Goal: Task Accomplishment & Management: Manage account settings

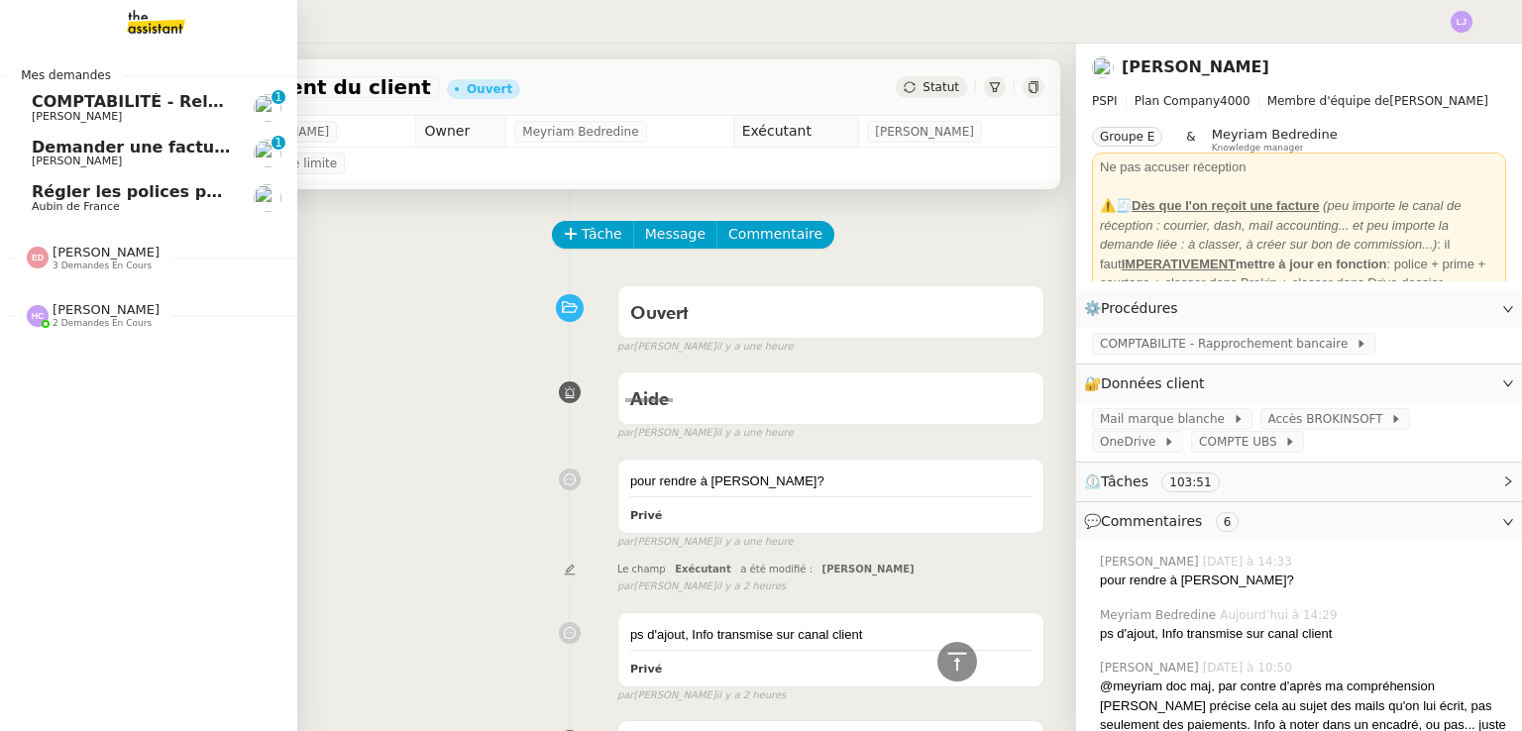
scroll to position [2155, 0]
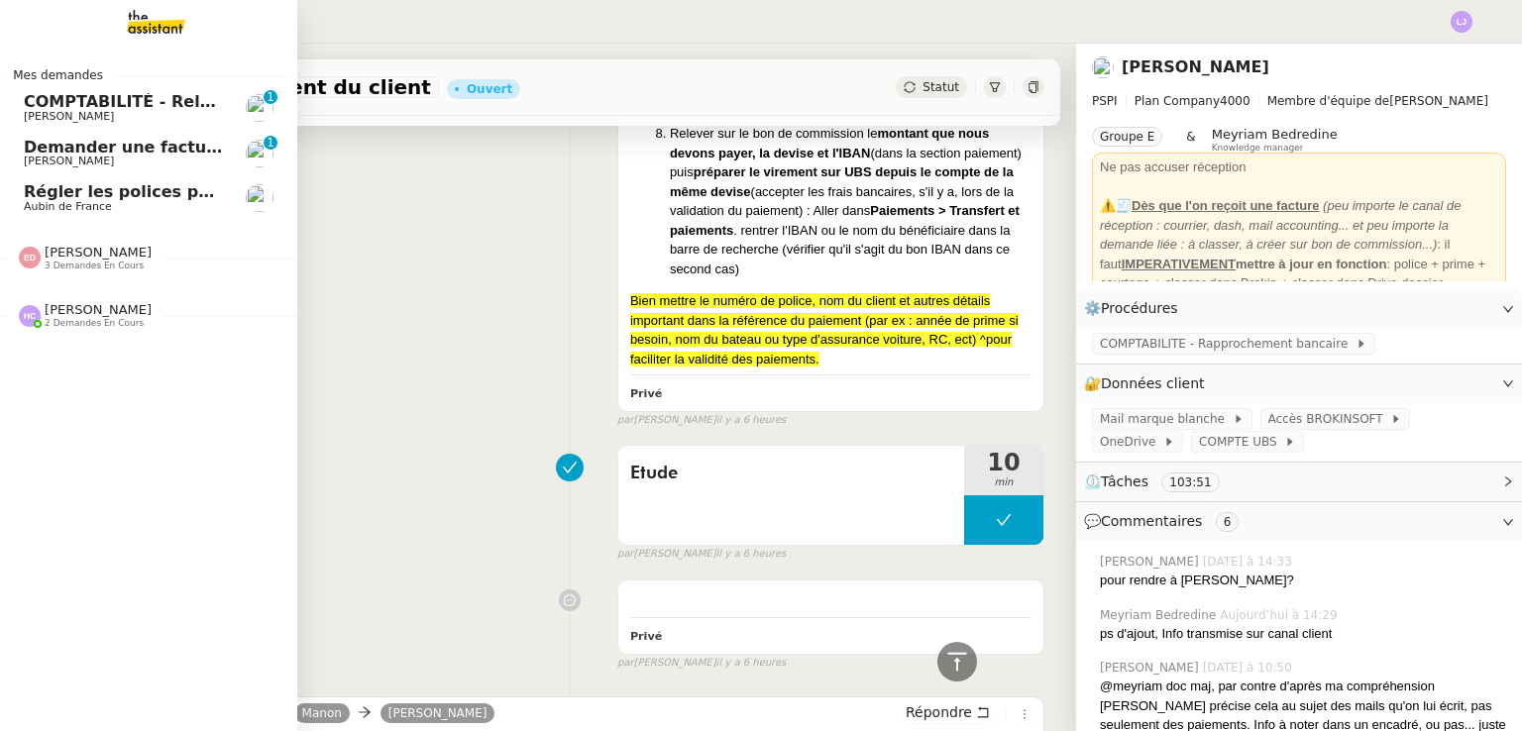
click at [33, 197] on span "Régler les polices pour les Lefort" at bounding box center [171, 191] width 295 height 19
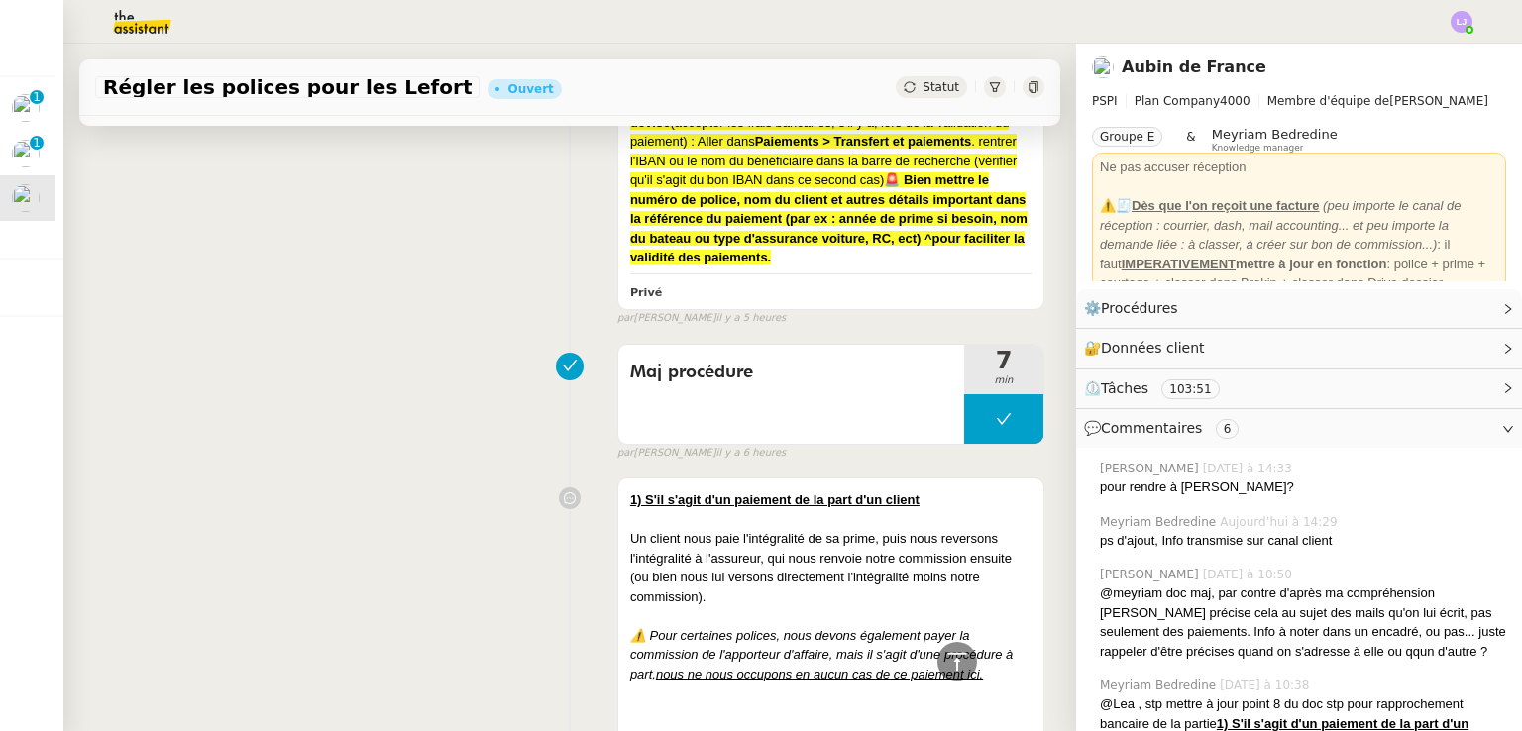
scroll to position [974, 0]
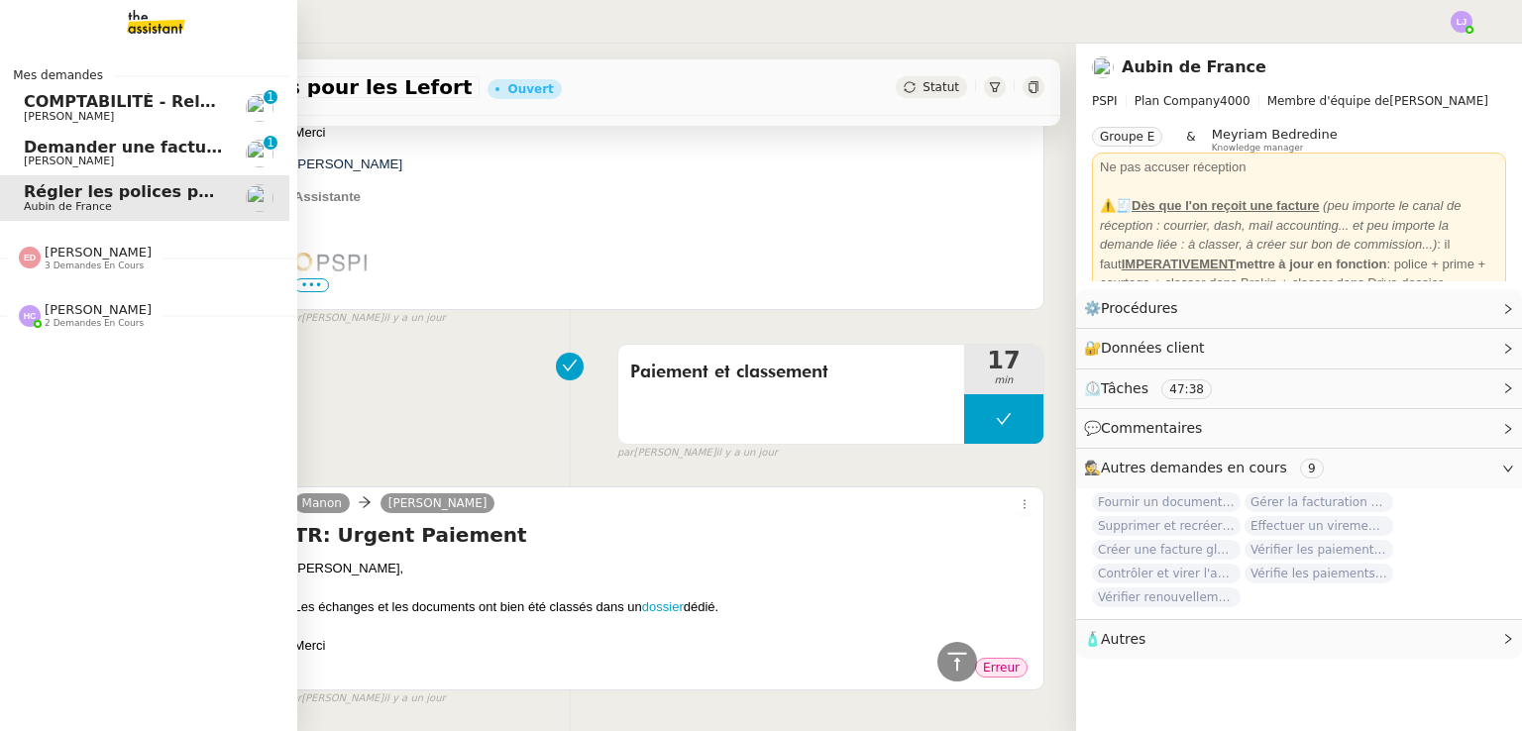
click at [0, 524] on div "Mes demandes COMPTABILITÉ - Relance des primes GoldenCare impayées- [DATE] [PER…" at bounding box center [148, 388] width 297 height 688
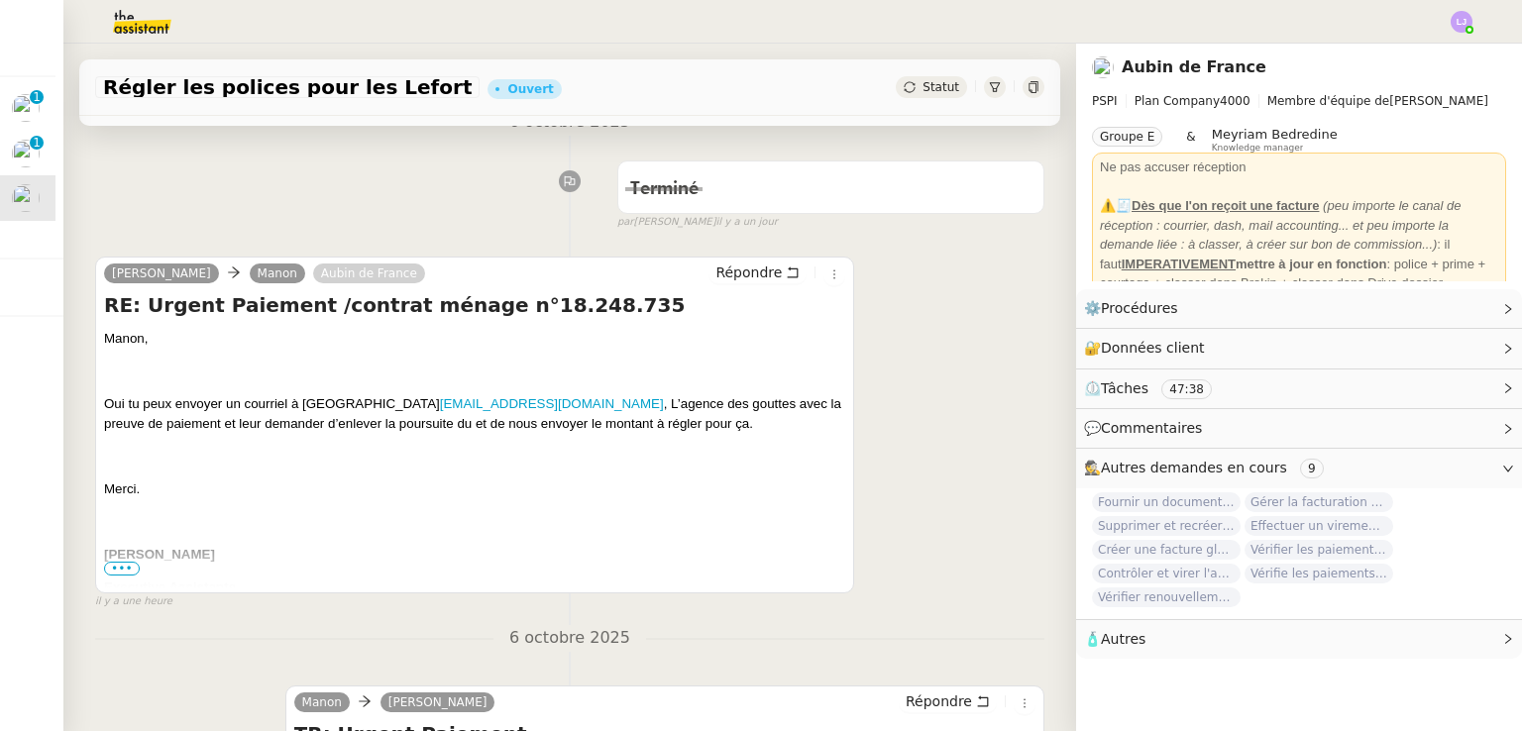
scroll to position [262, 0]
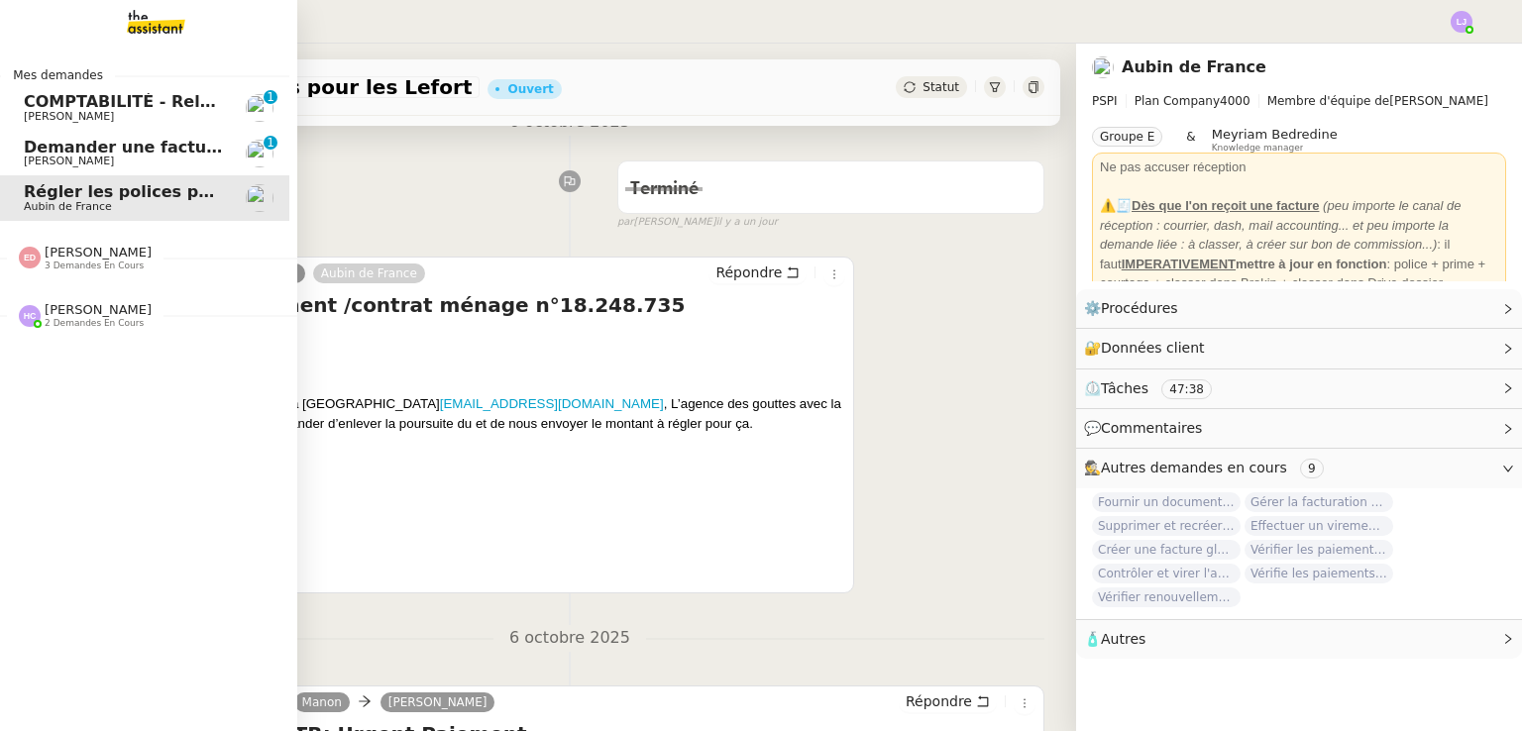
click at [39, 150] on span "Demander une facture sans TVA" at bounding box center [167, 147] width 287 height 19
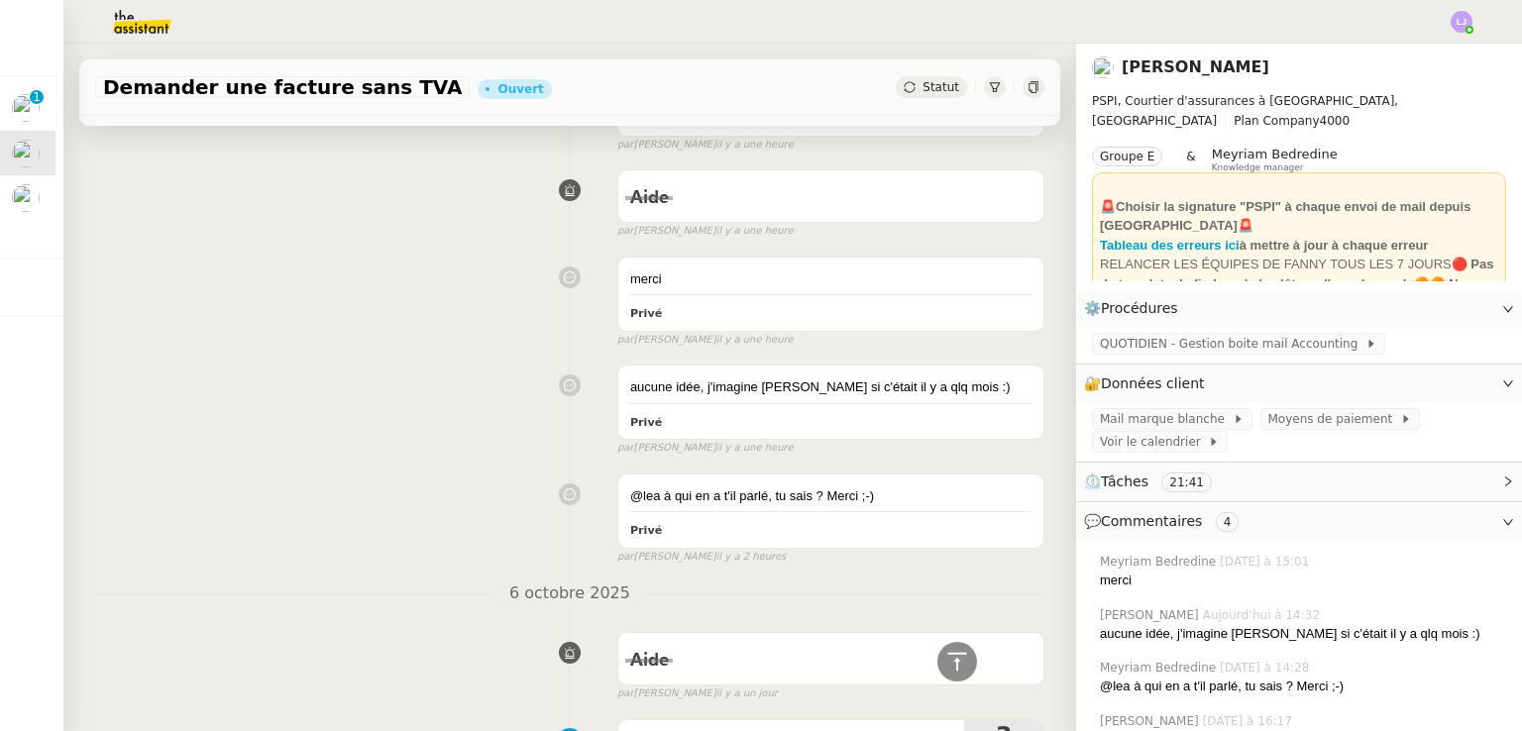
scroll to position [24, 0]
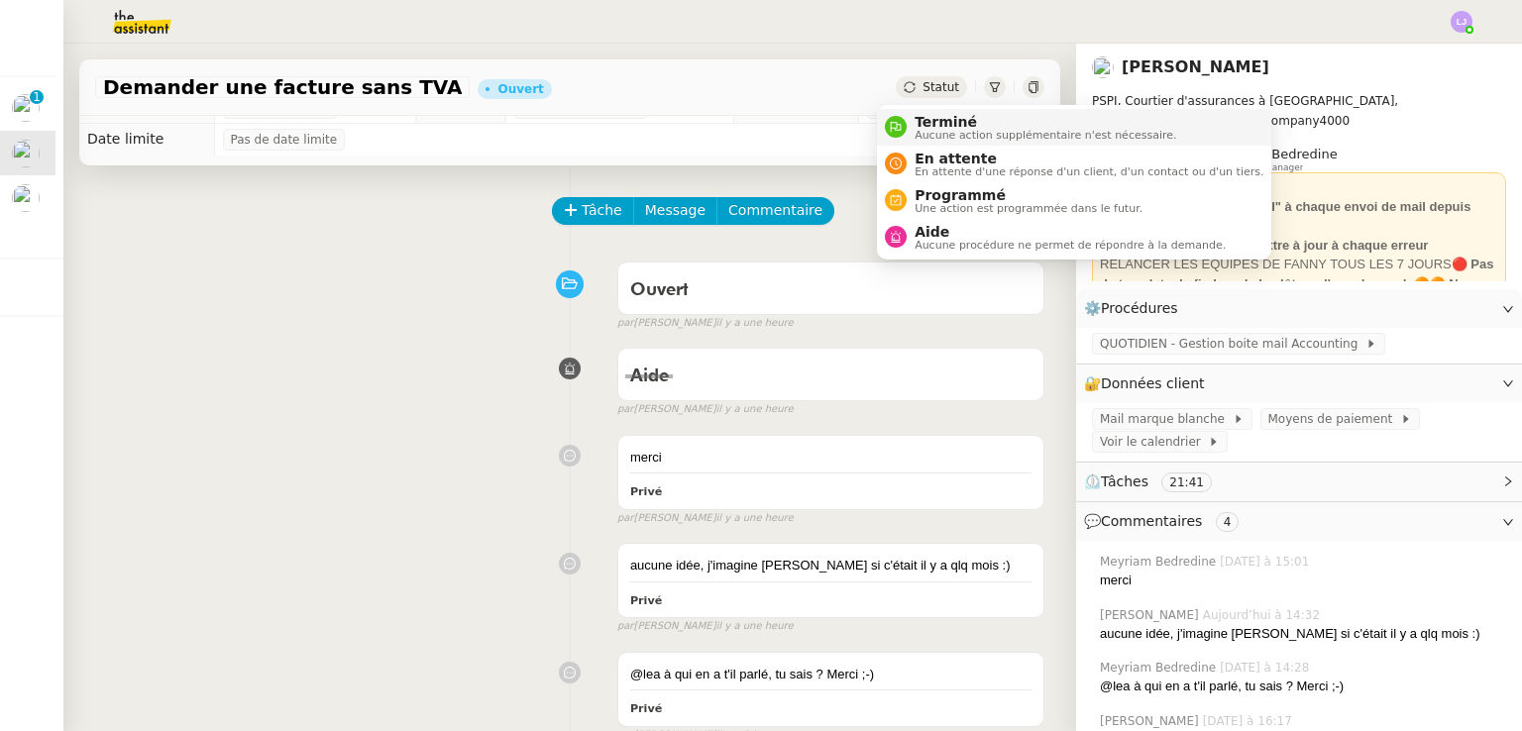
click at [922, 121] on span "Terminé" at bounding box center [1046, 122] width 262 height 16
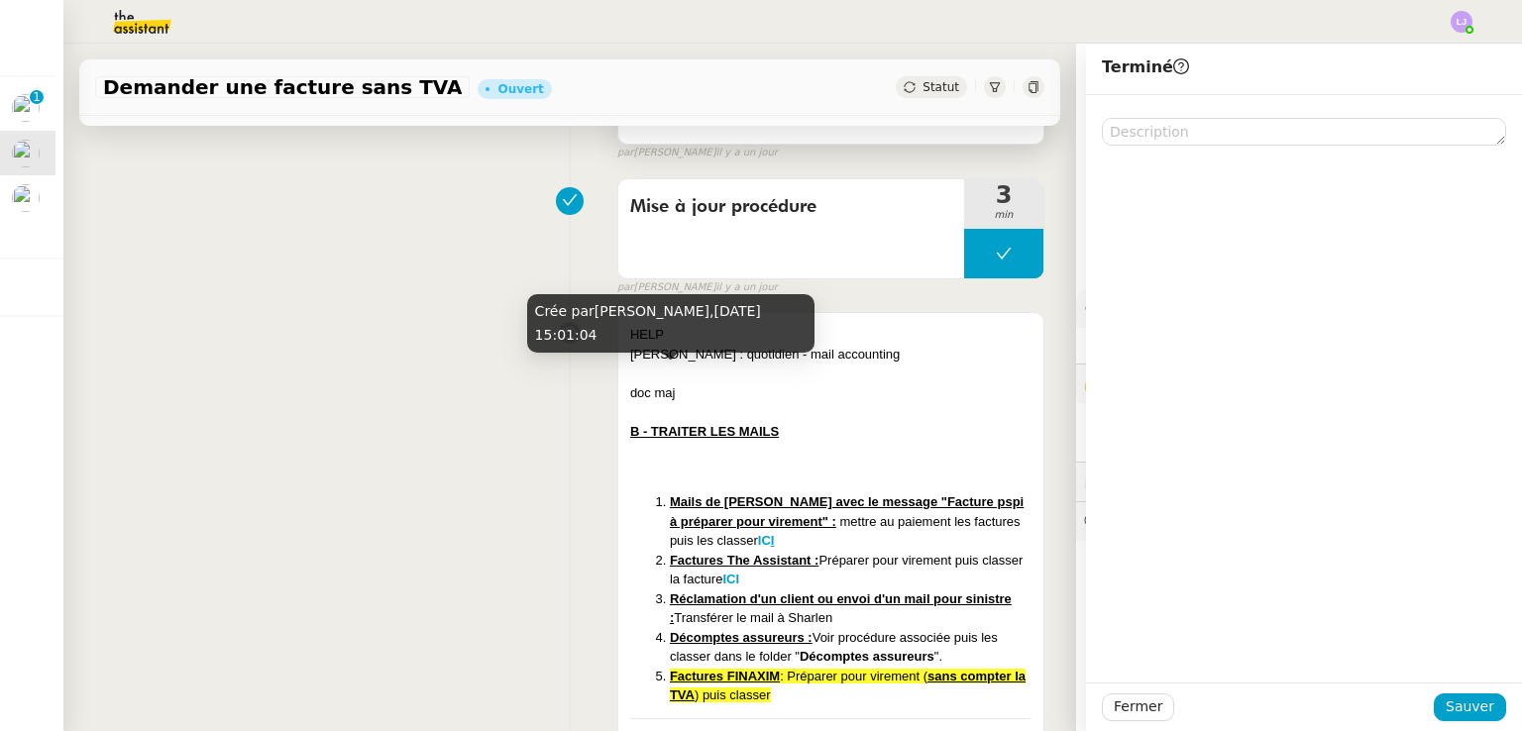
scroll to position [748, 0]
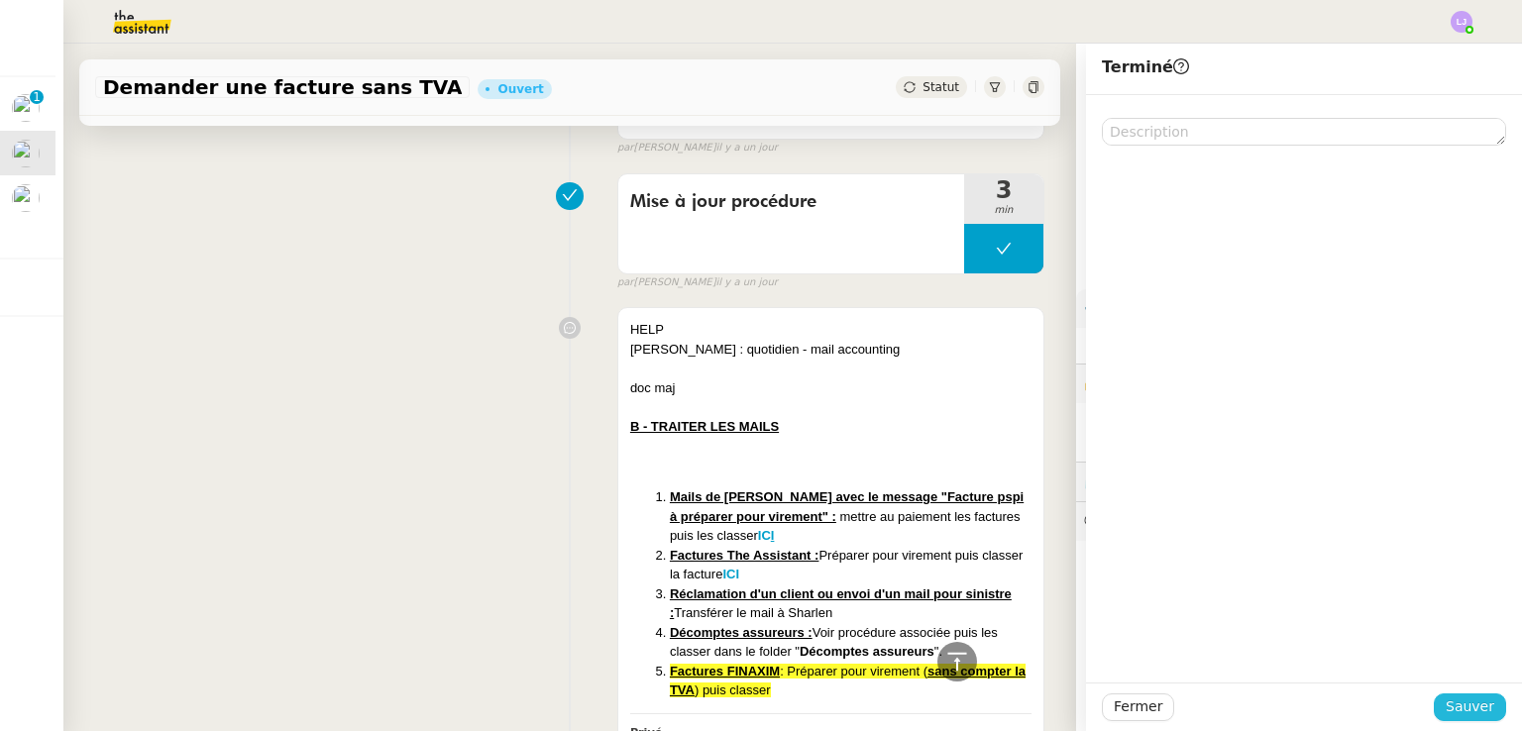
click at [1452, 711] on span "Sauver" at bounding box center [1470, 707] width 49 height 23
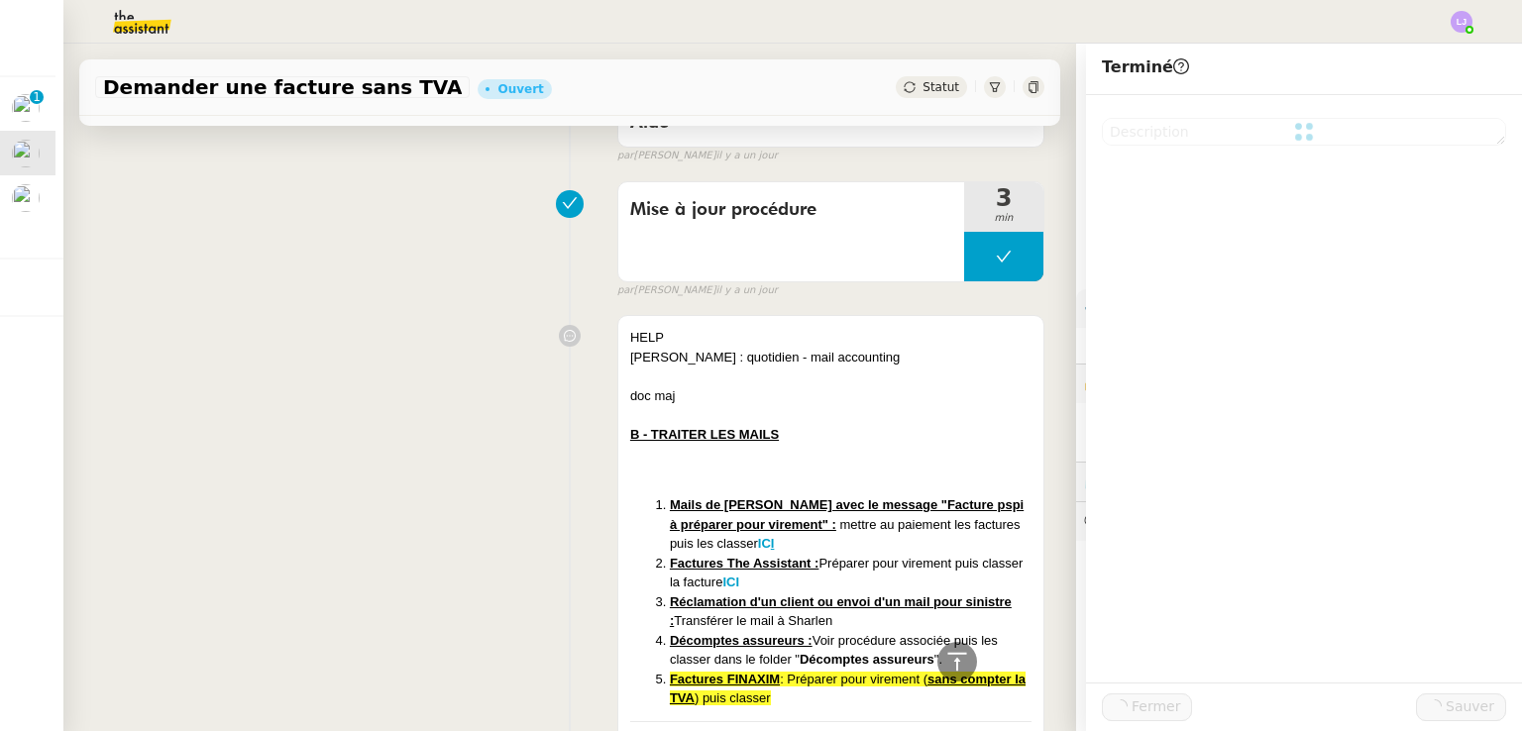
scroll to position [777, 0]
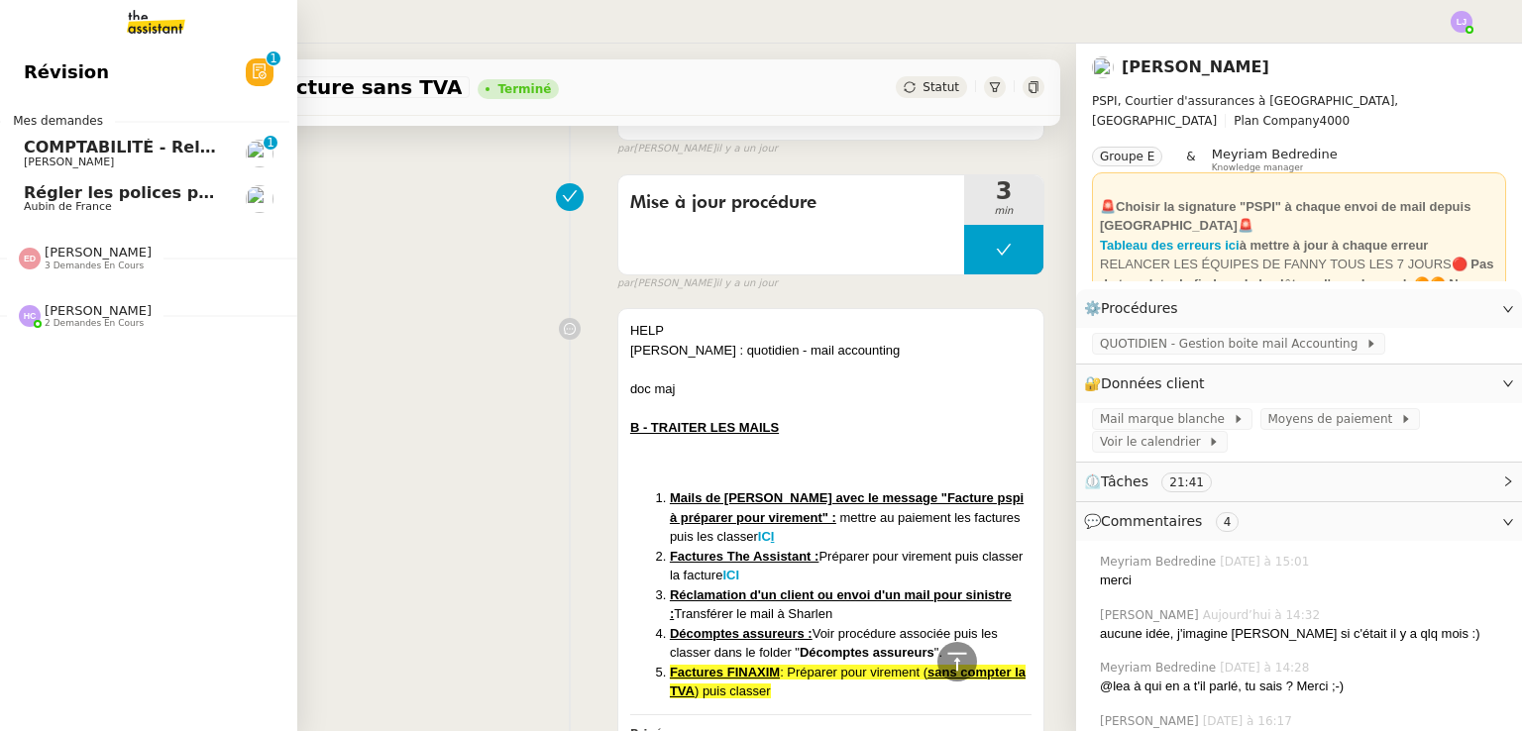
click at [179, 153] on span "COMPTABILITÉ - Relance des primes GoldenCare impayées- octobre 2025" at bounding box center [350, 147] width 652 height 19
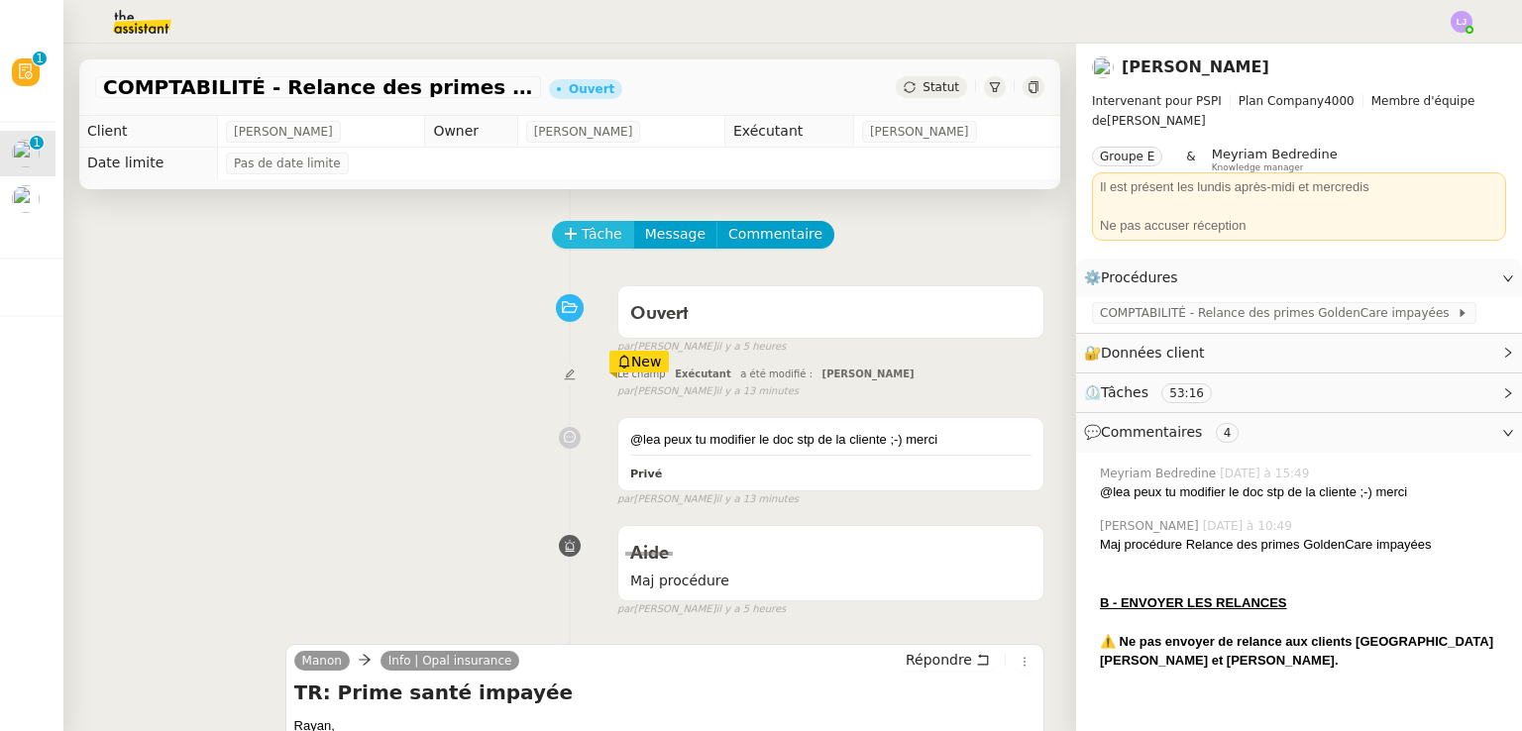
click at [582, 240] on span "Tâche" at bounding box center [602, 234] width 41 height 23
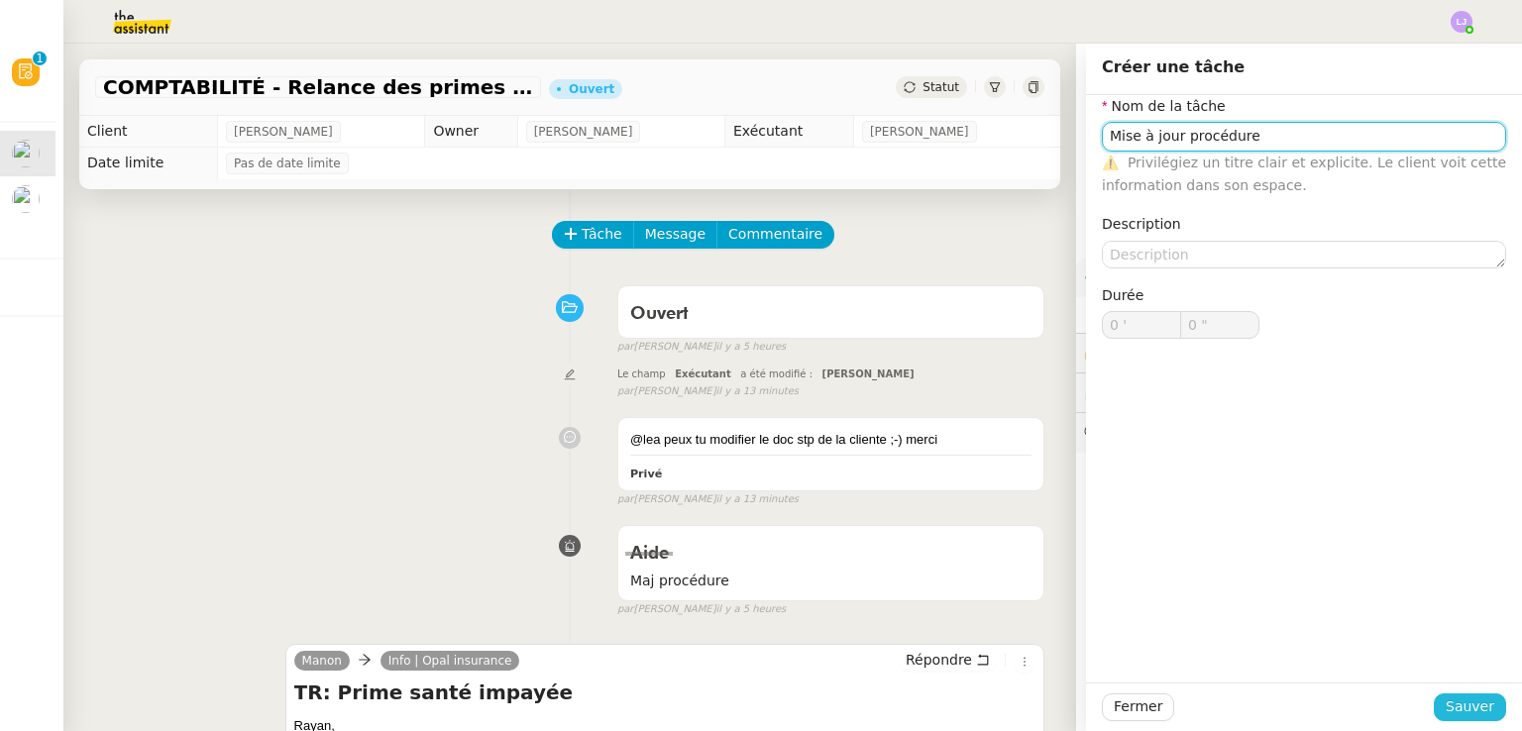
type input "Mise à jour procédure"
click at [1447, 703] on span "Sauver" at bounding box center [1470, 707] width 49 height 23
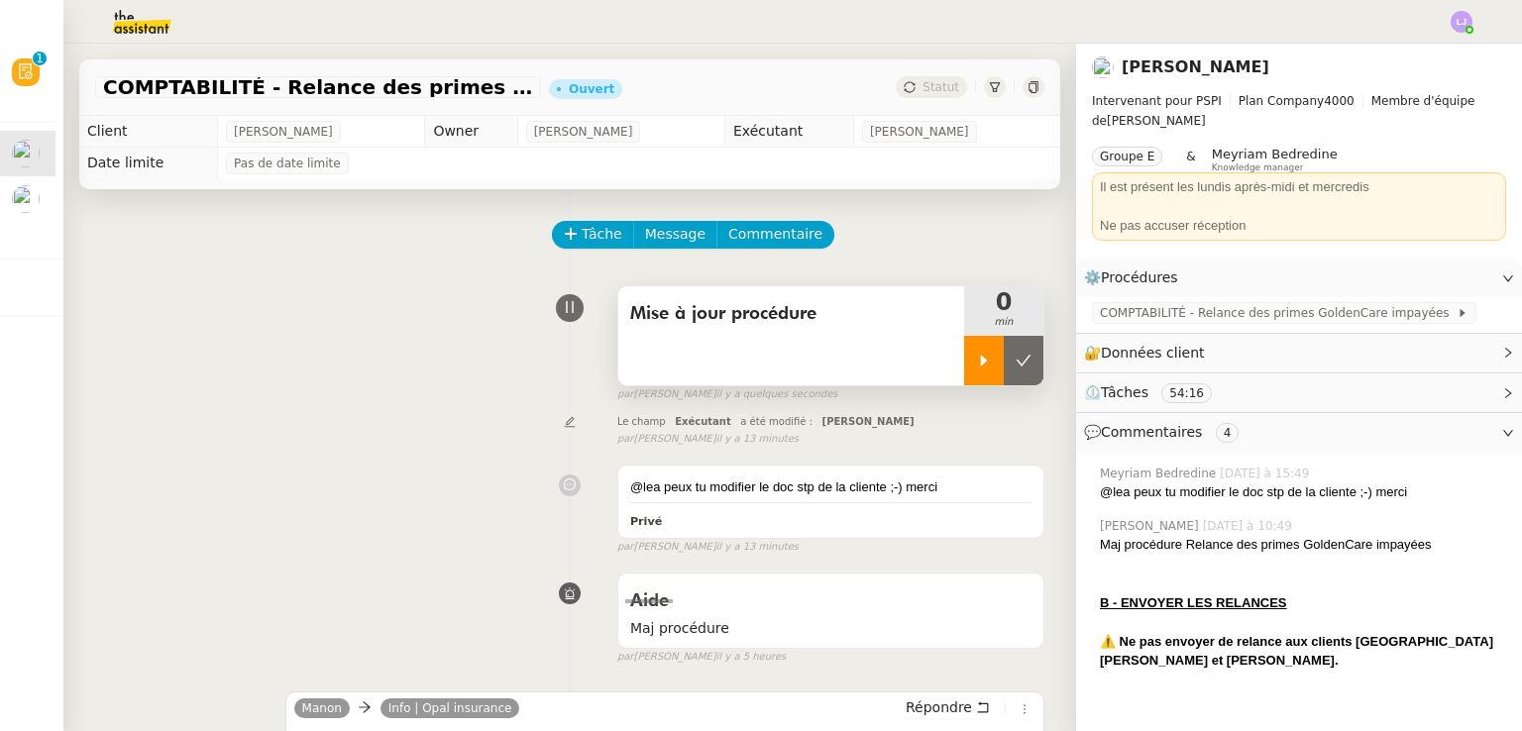
click at [976, 356] on icon at bounding box center [984, 361] width 16 height 16
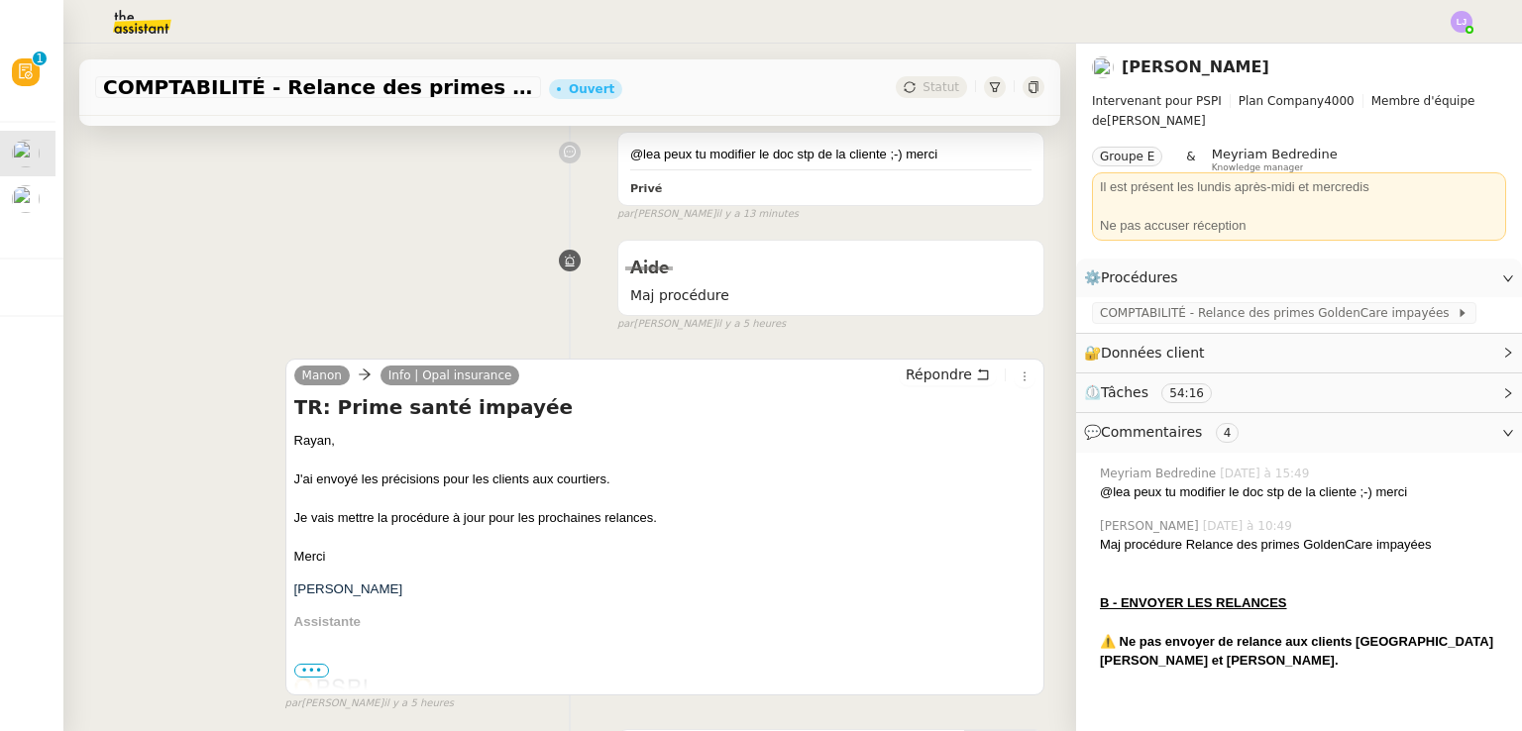
scroll to position [670, 0]
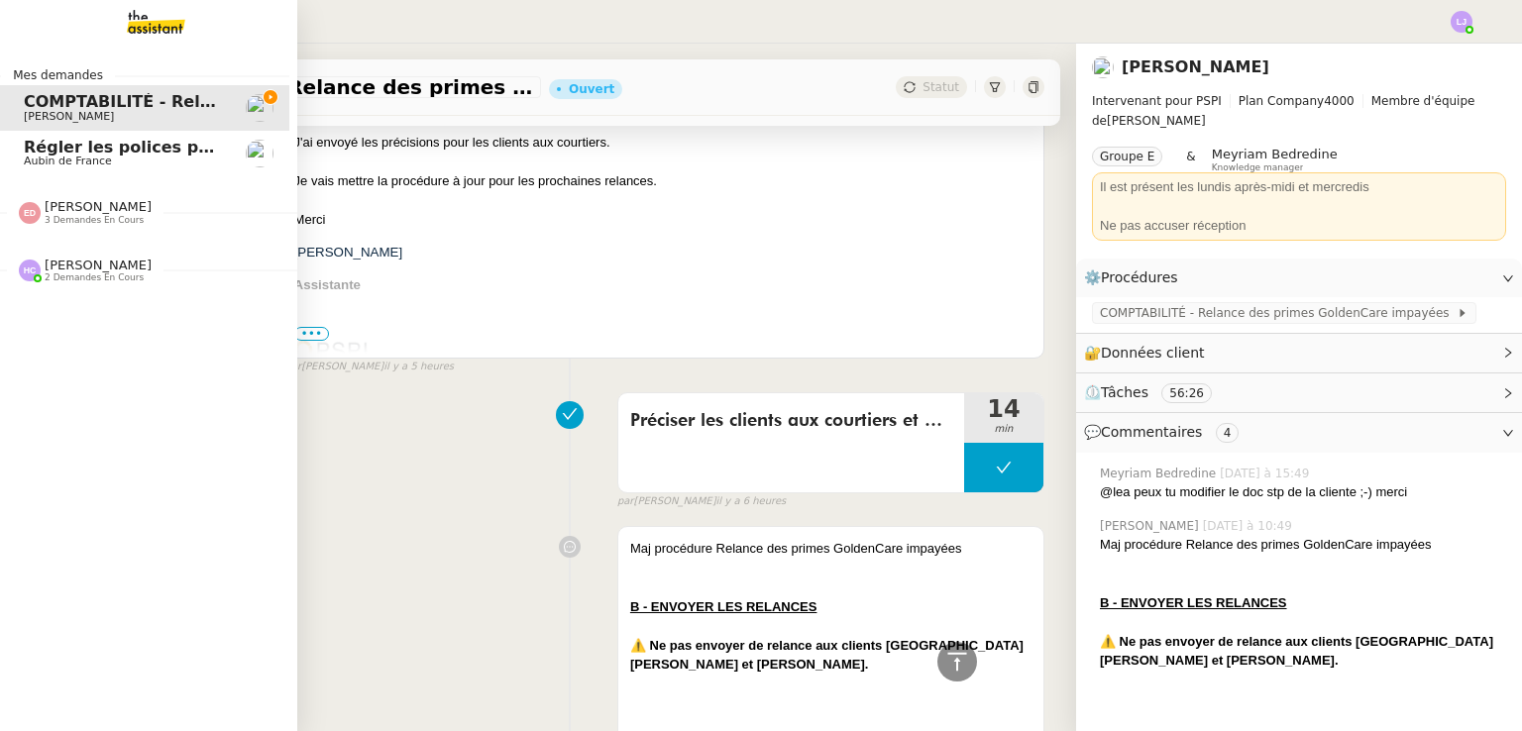
click at [34, 441] on div "Mes demandes COMPTABILITÉ - Relance des primes GoldenCare impayées- [DATE] [PER…" at bounding box center [148, 388] width 297 height 688
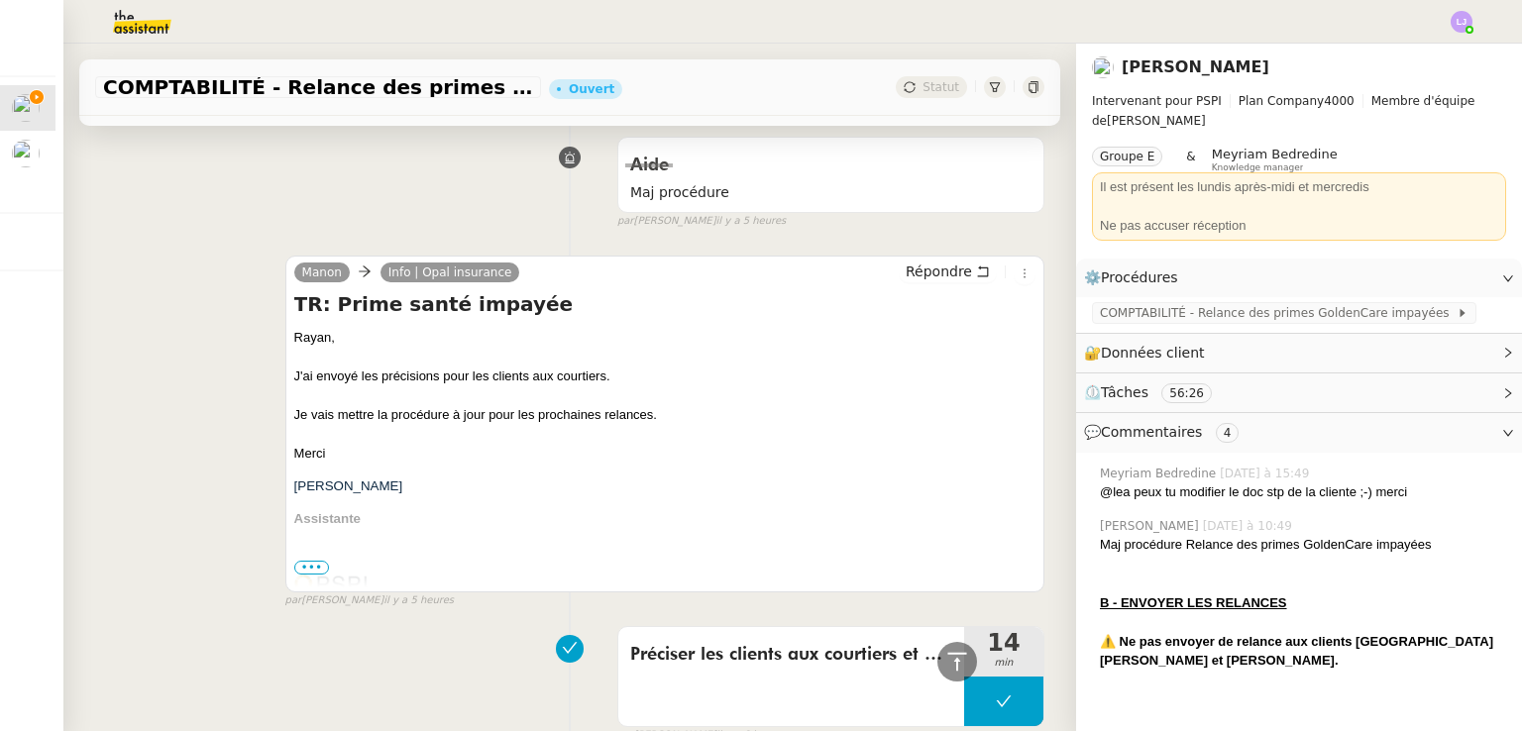
scroll to position [420, 0]
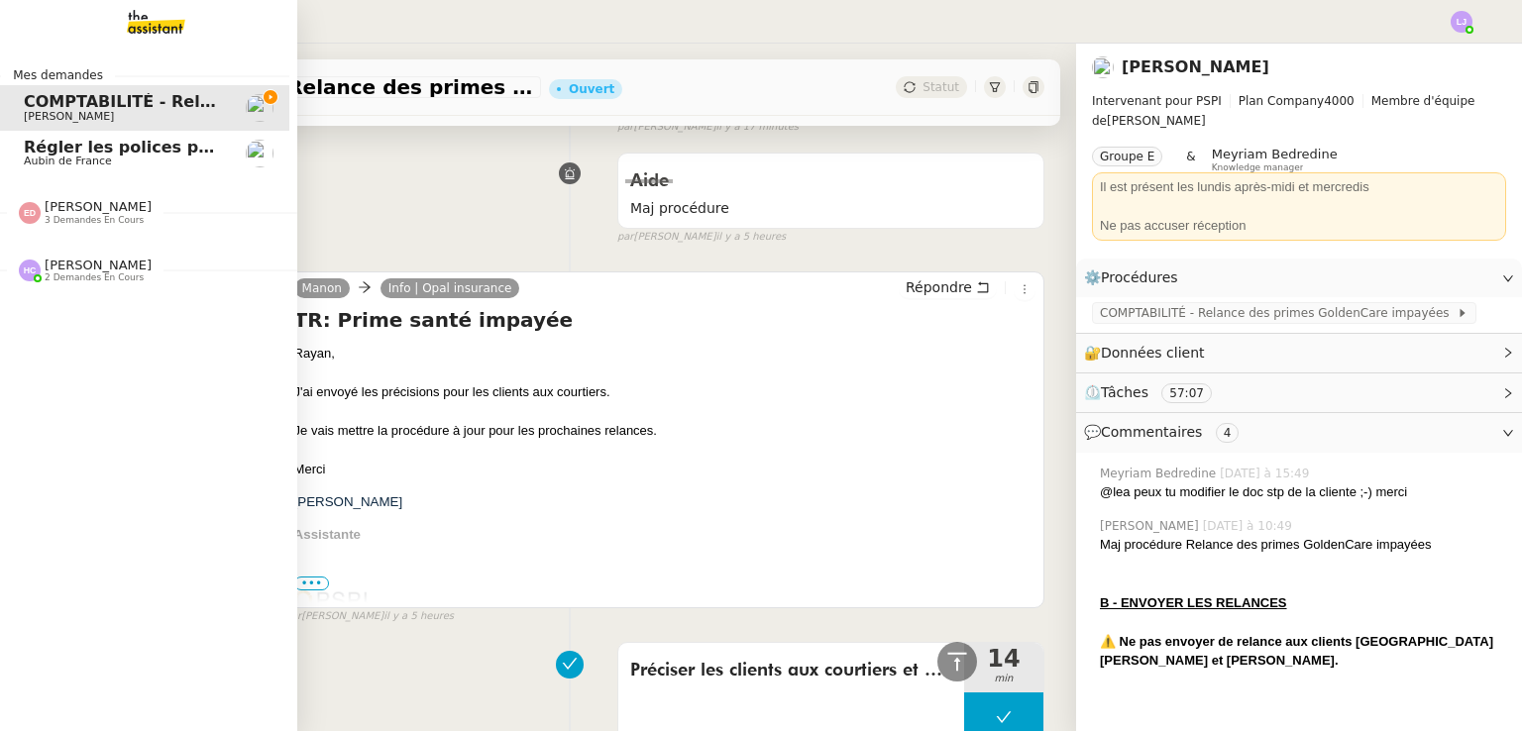
click at [77, 197] on span "[PERSON_NAME] 3 demandes en cours" at bounding box center [148, 204] width 297 height 42
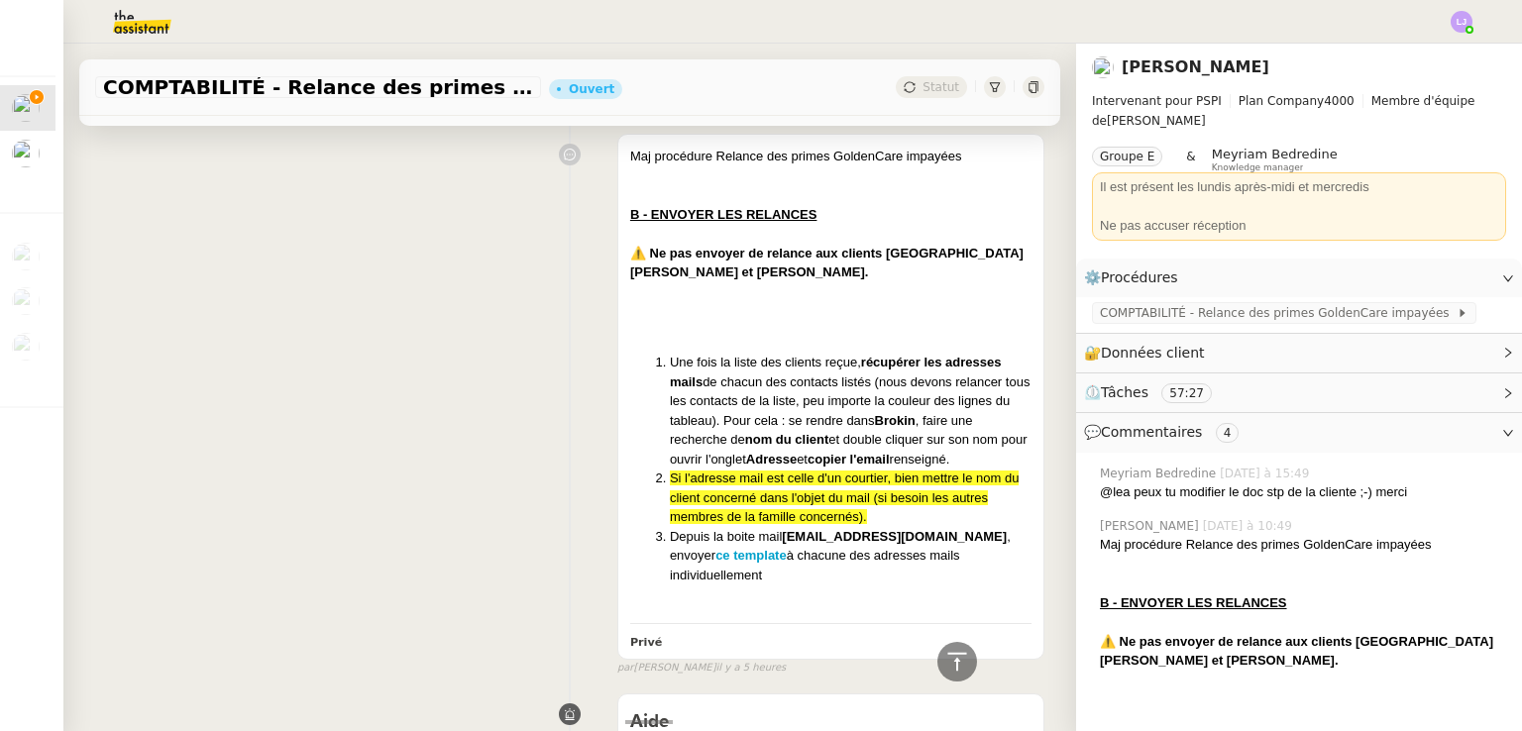
scroll to position [1065, 0]
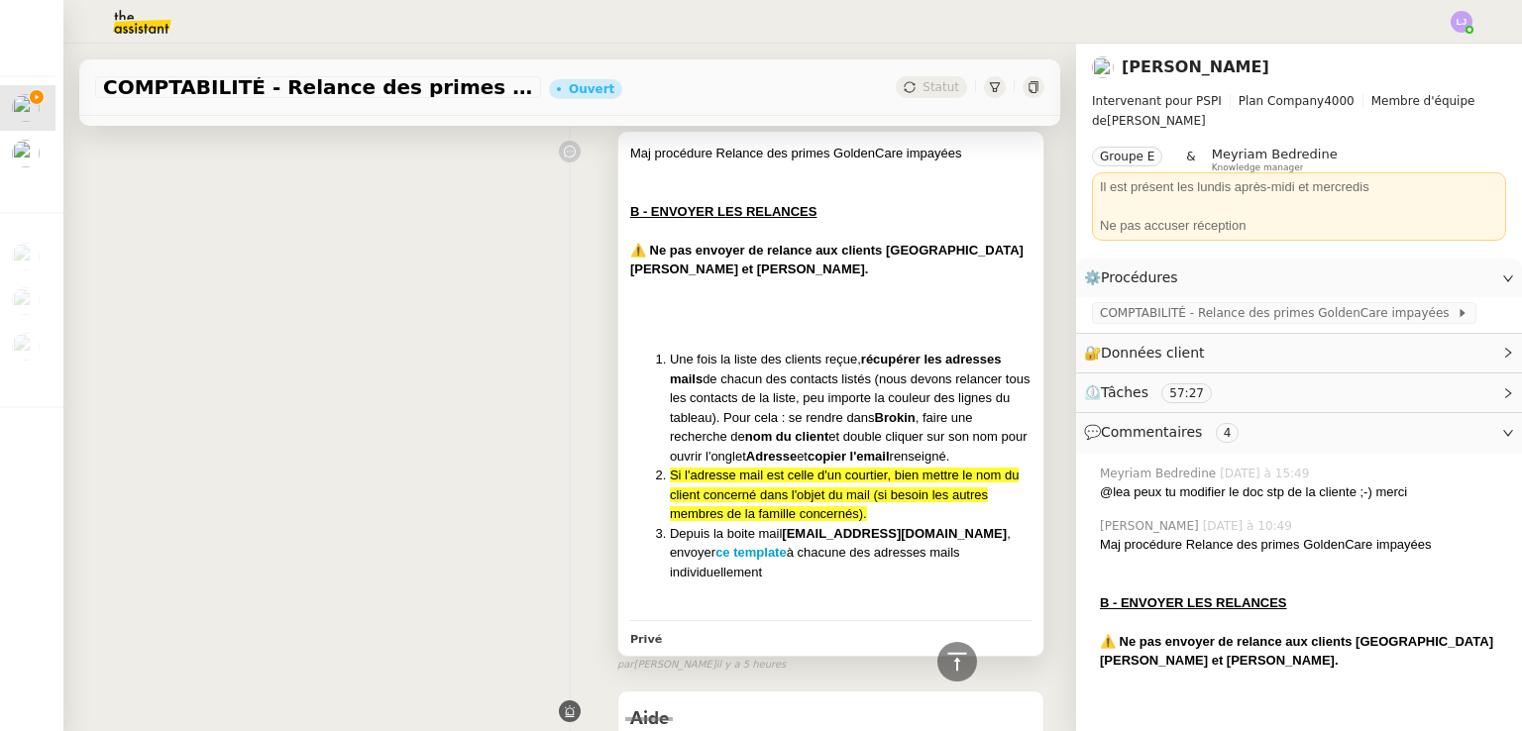
click at [752, 479] on span "Si l'adresse mail est celle d'un courtier, bien mettre le nom du client concern…" at bounding box center [845, 495] width 350 height 54
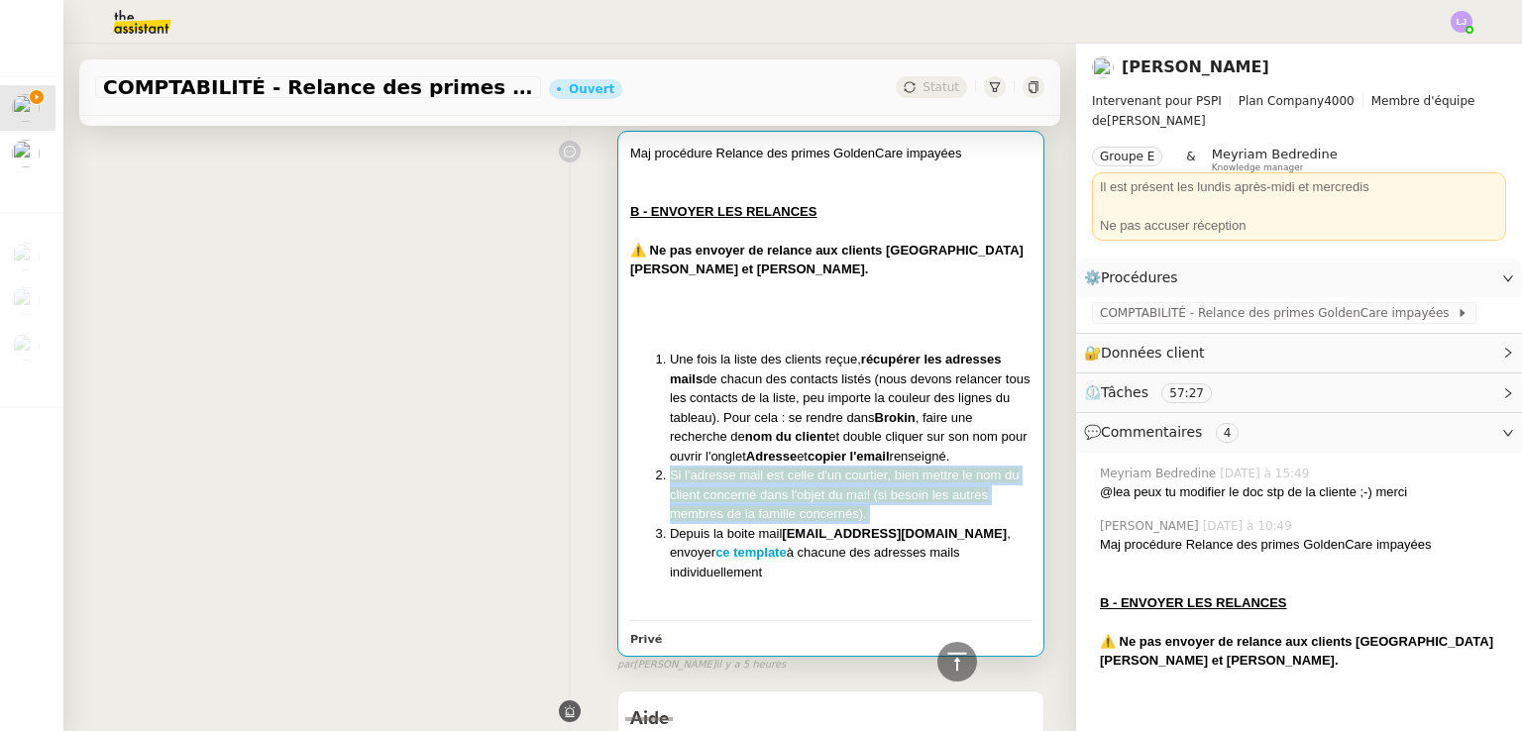
click at [752, 479] on span "Si l'adresse mail est celle d'un courtier, bien mettre le nom du client concern…" at bounding box center [845, 495] width 350 height 54
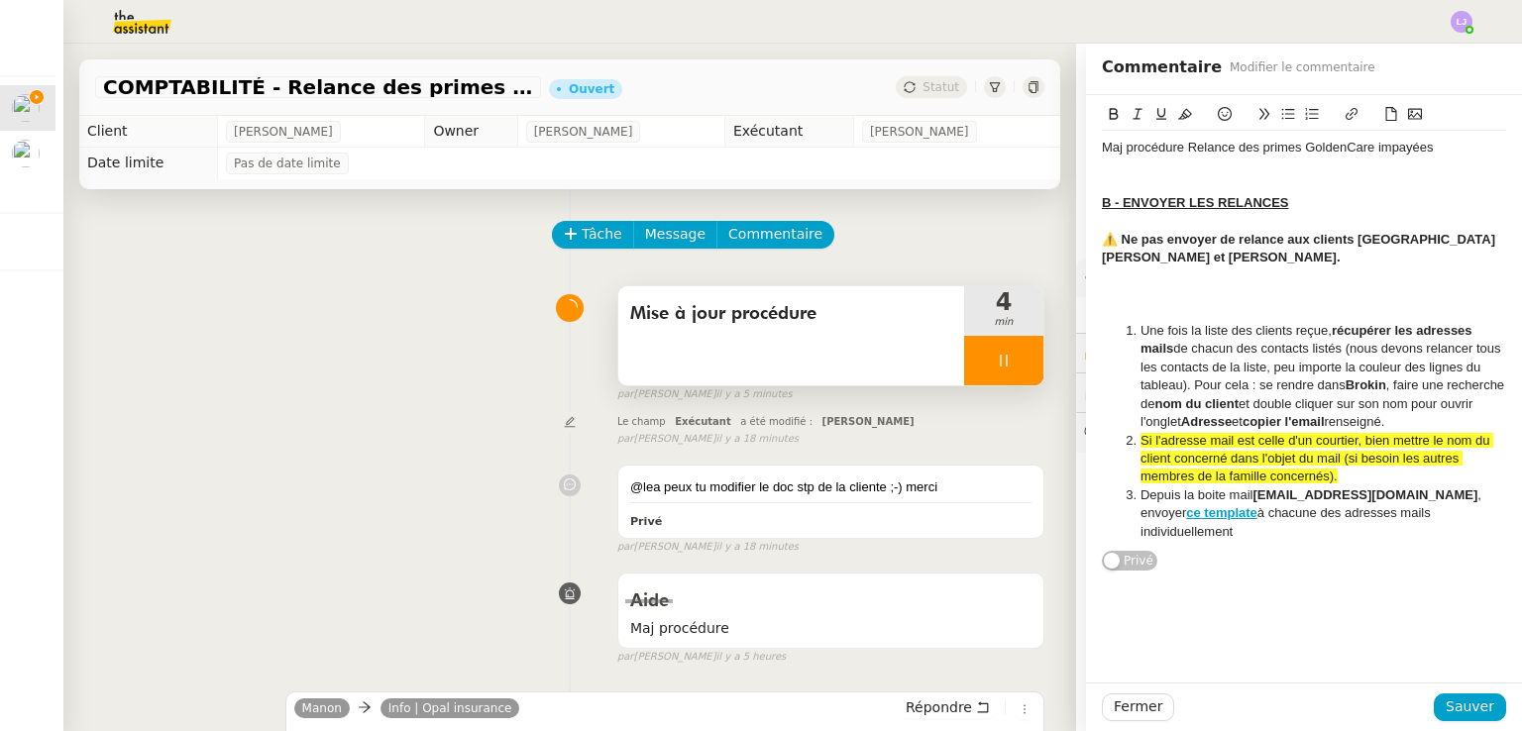
click at [997, 370] on div at bounding box center [1003, 361] width 79 height 50
click at [1016, 369] on icon at bounding box center [1024, 361] width 16 height 16
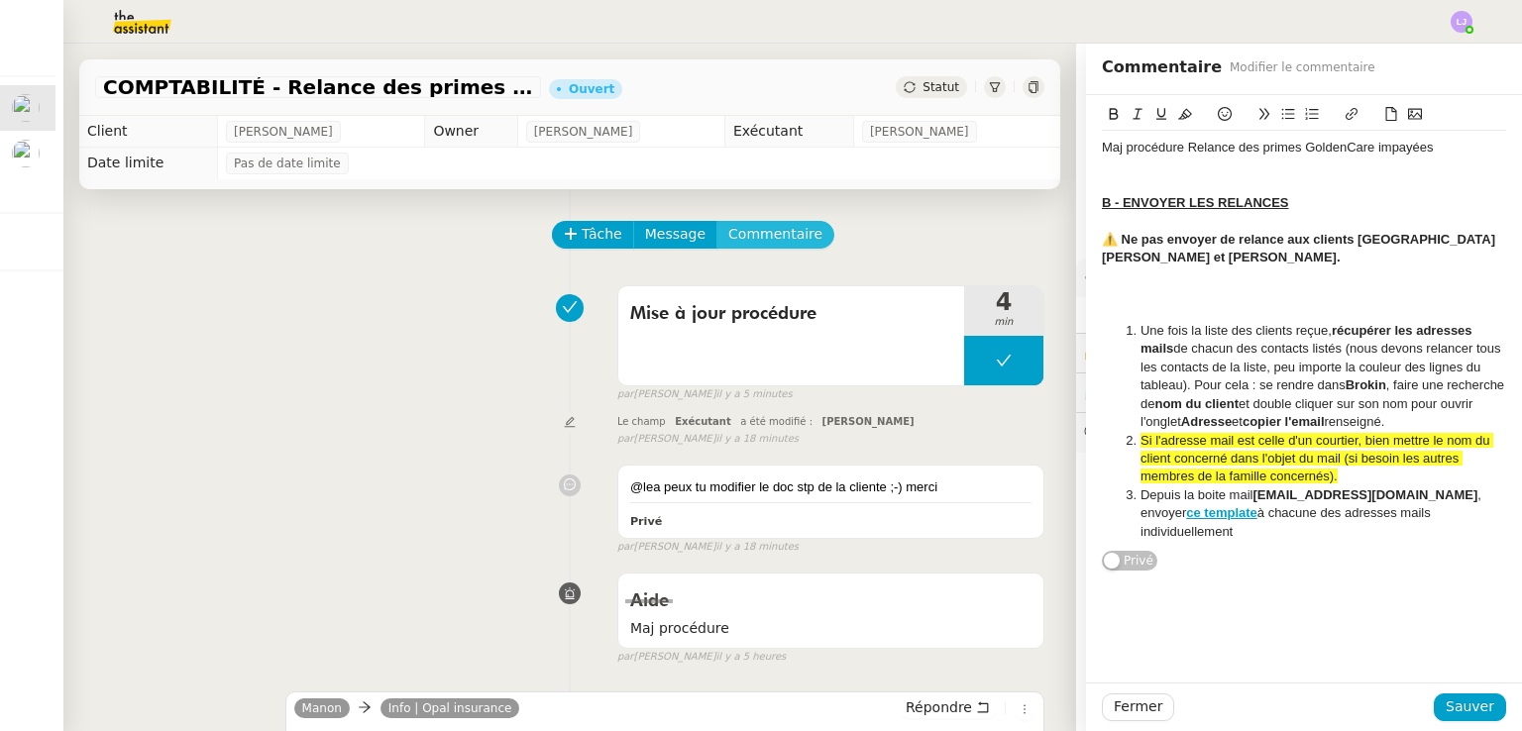
click at [745, 230] on span "Commentaire" at bounding box center [775, 234] width 94 height 23
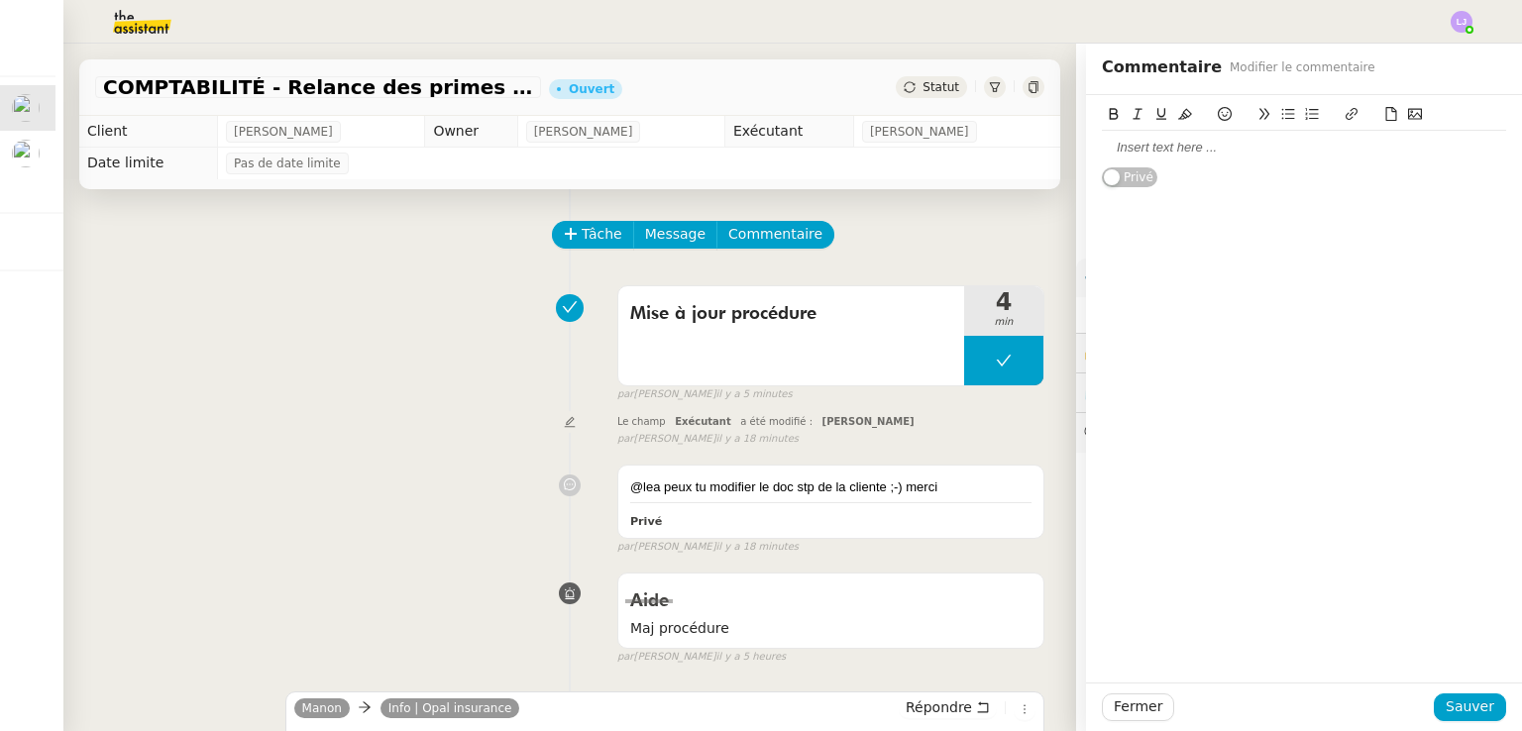
click at [1190, 145] on div at bounding box center [1304, 148] width 404 height 18
click at [1463, 698] on span "Sauver" at bounding box center [1470, 707] width 49 height 23
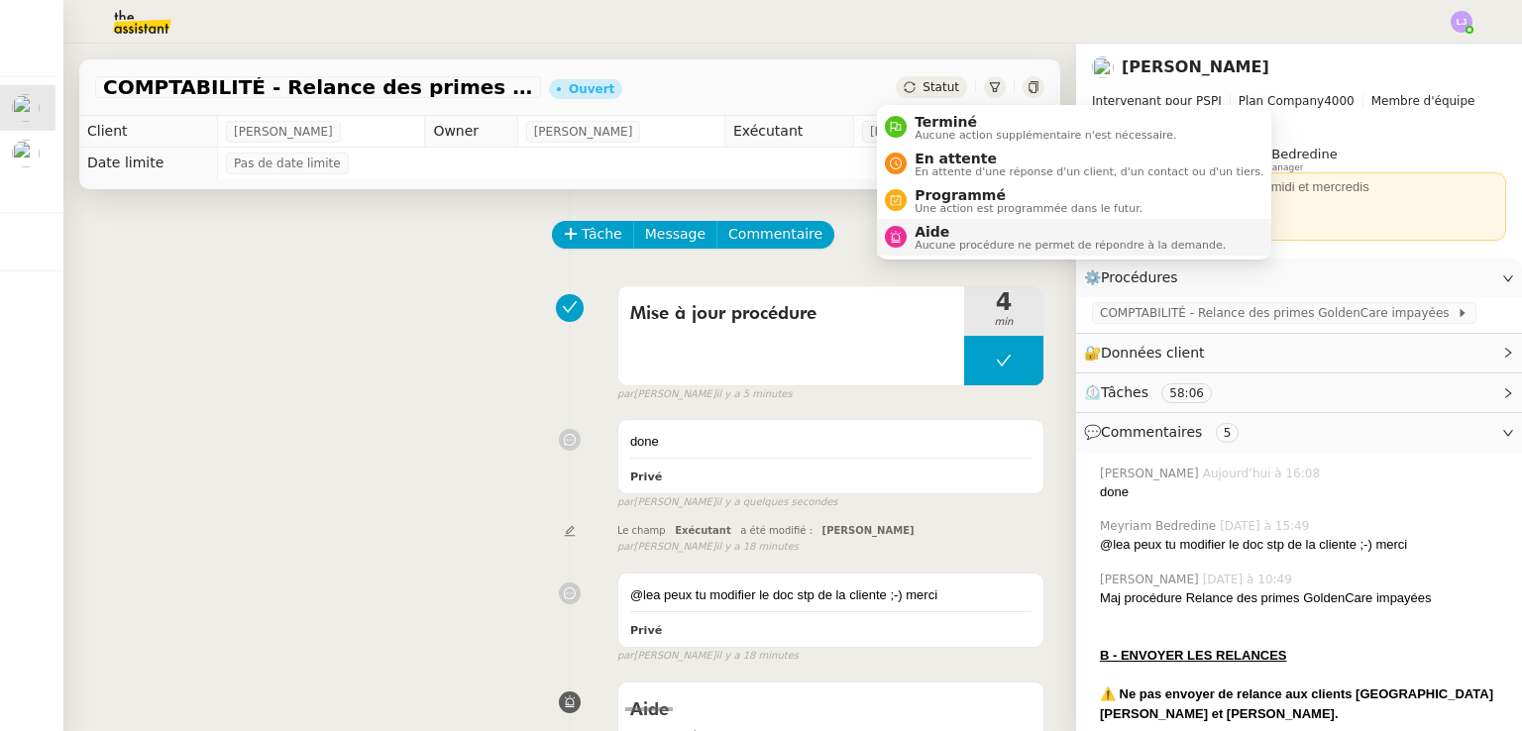
click at [1000, 223] on li "Aide Aucune procédure ne permet de répondre à la demande." at bounding box center [1074, 237] width 394 height 37
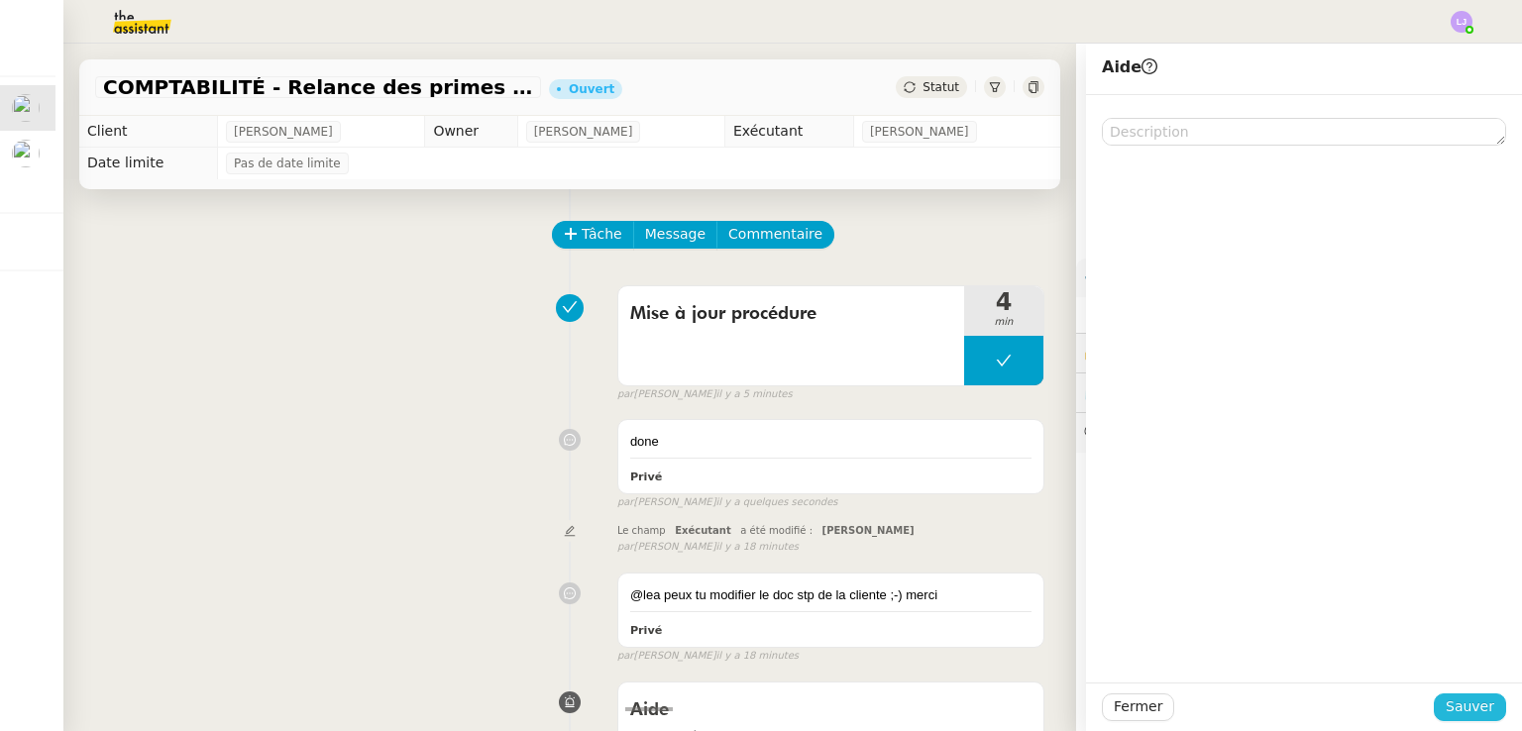
click at [1467, 711] on span "Sauver" at bounding box center [1470, 707] width 49 height 23
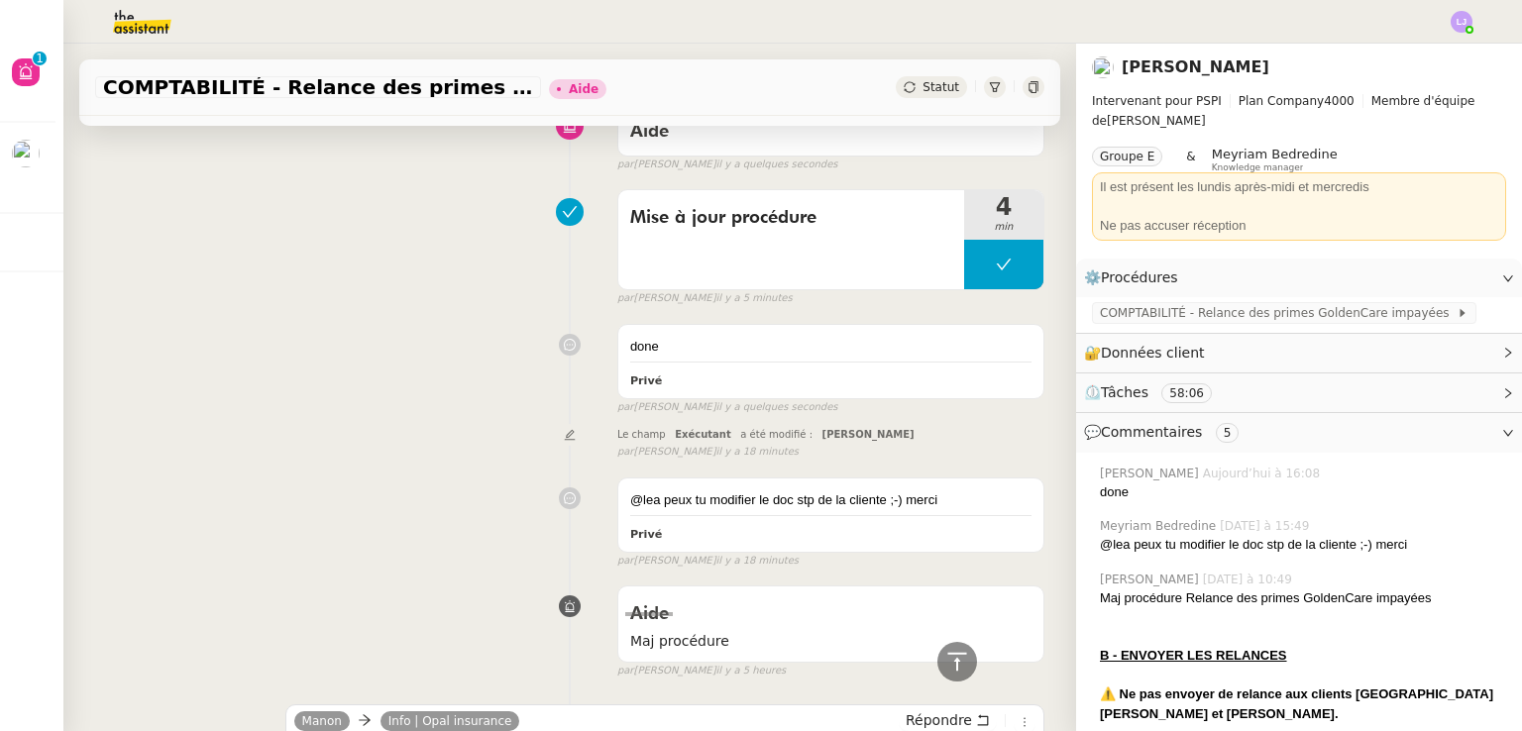
scroll to position [50, 0]
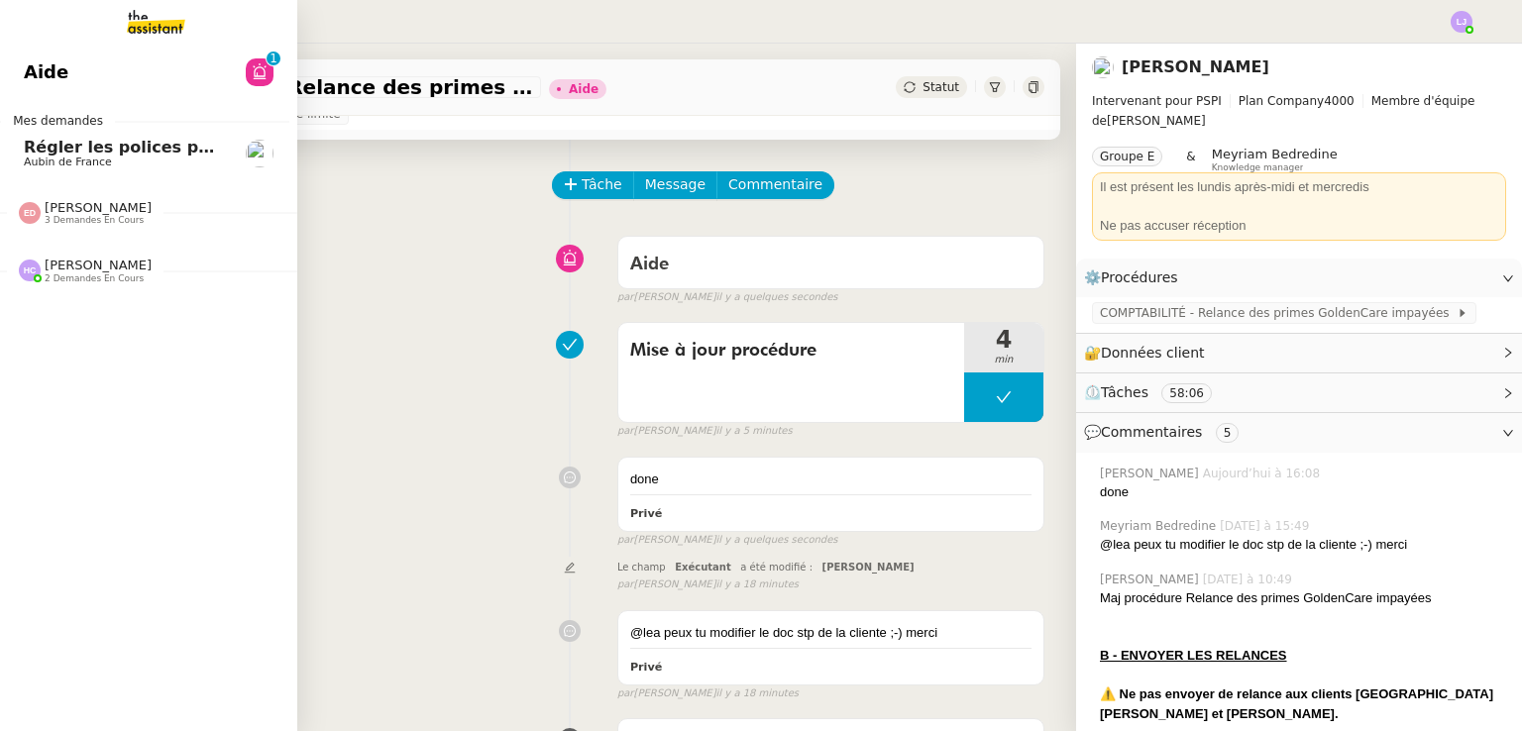
click at [98, 152] on span "Régler les polices pour les Lefort" at bounding box center [171, 147] width 295 height 19
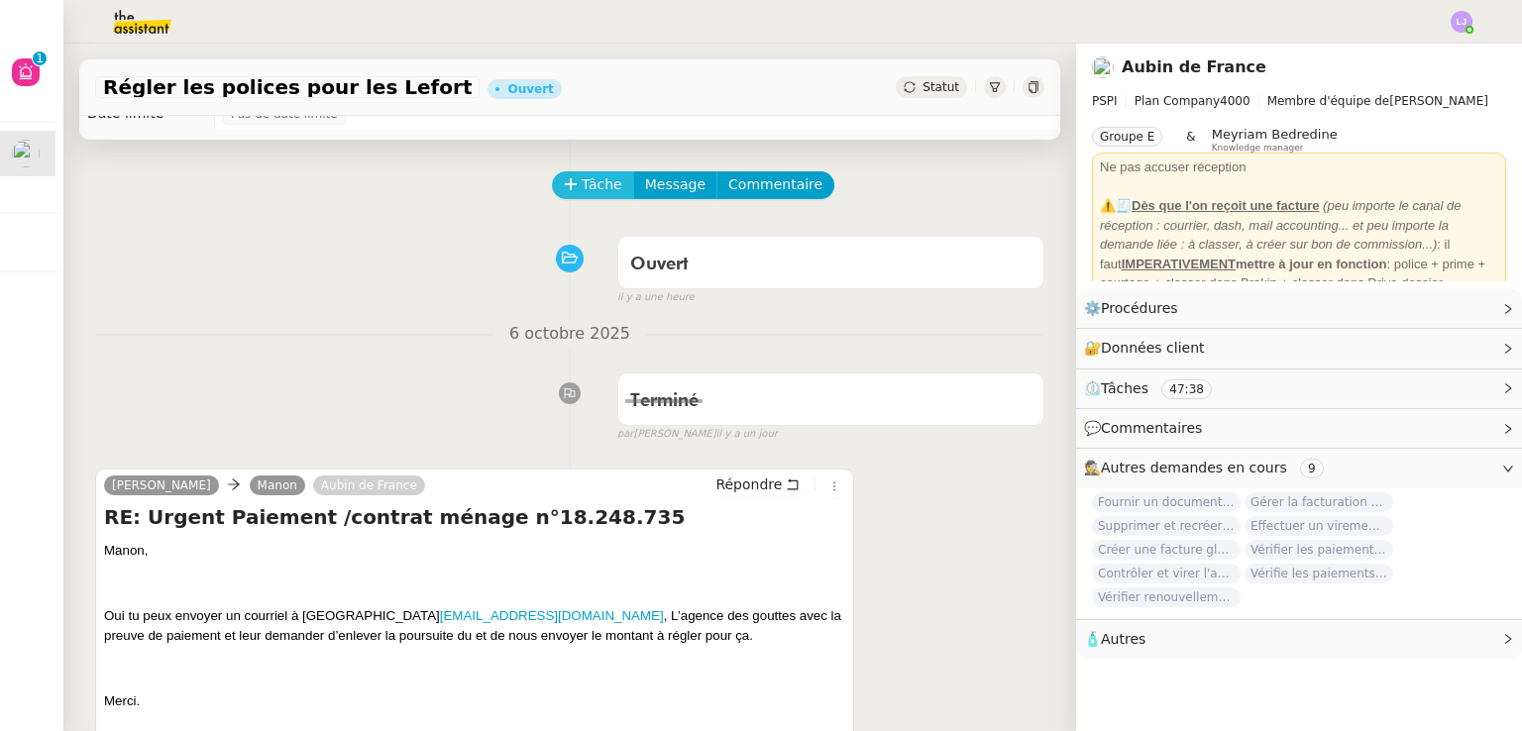
click at [582, 175] on span "Tâche" at bounding box center [602, 184] width 41 height 23
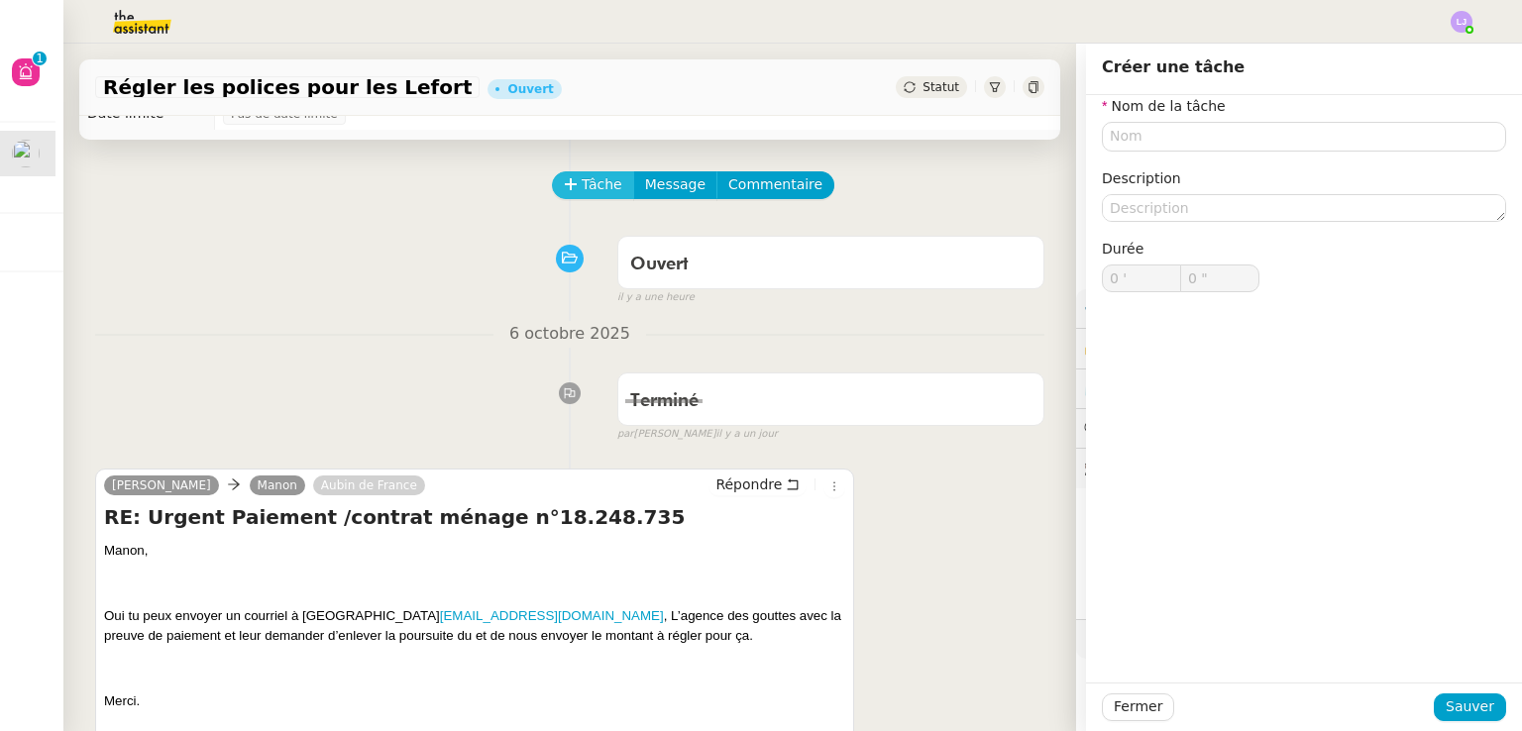
scroll to position [579, 0]
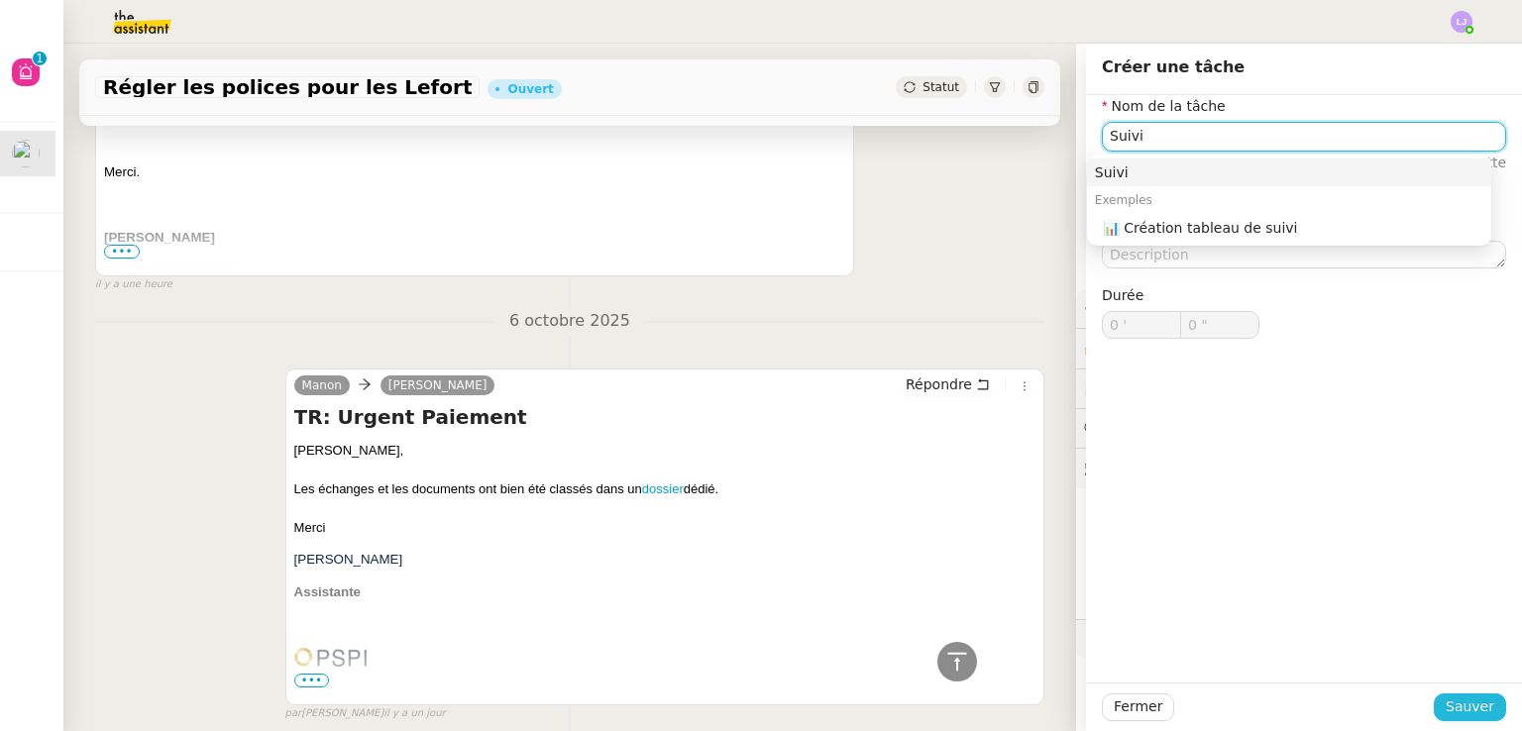
type input "Suivi"
click at [1484, 718] on button "Sauver" at bounding box center [1470, 708] width 72 height 28
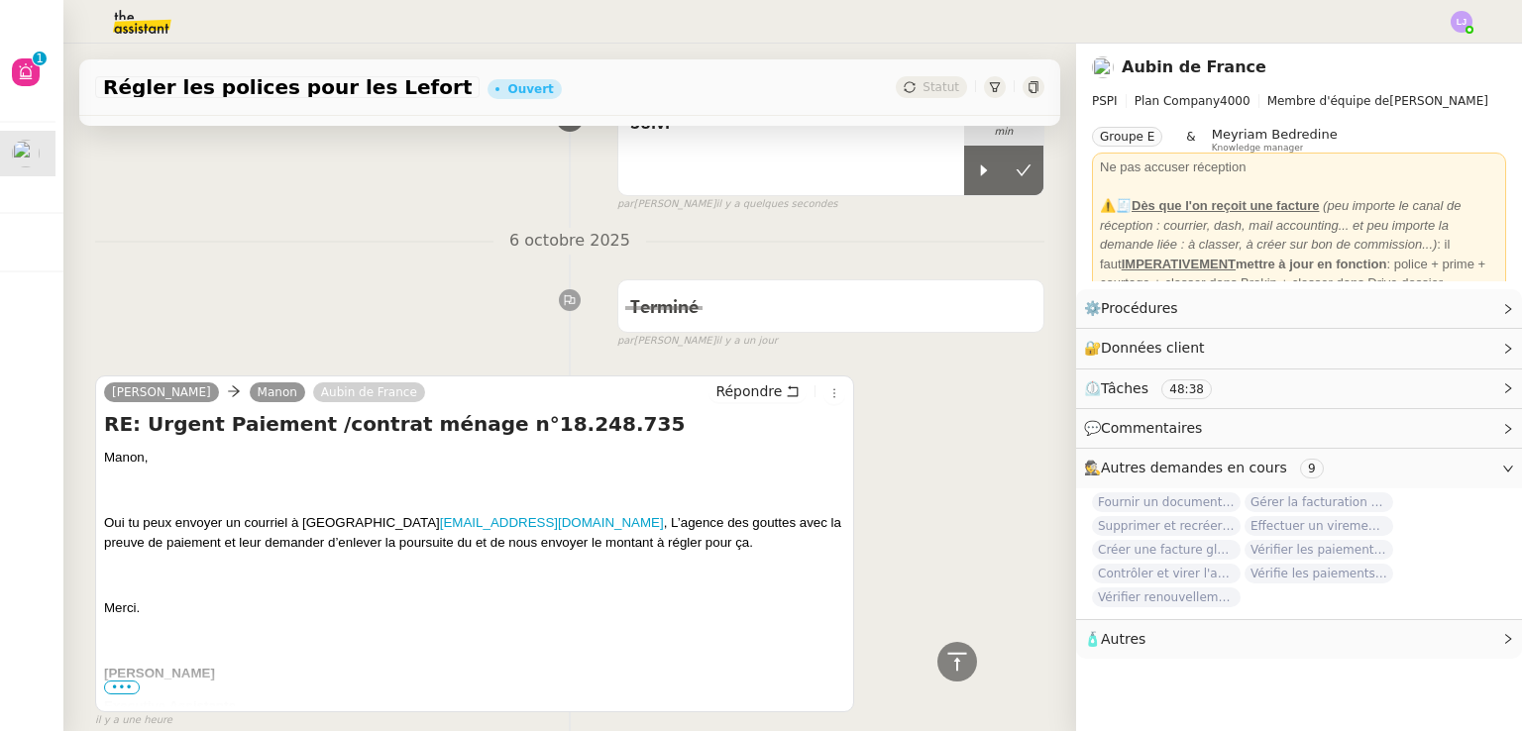
scroll to position [123, 0]
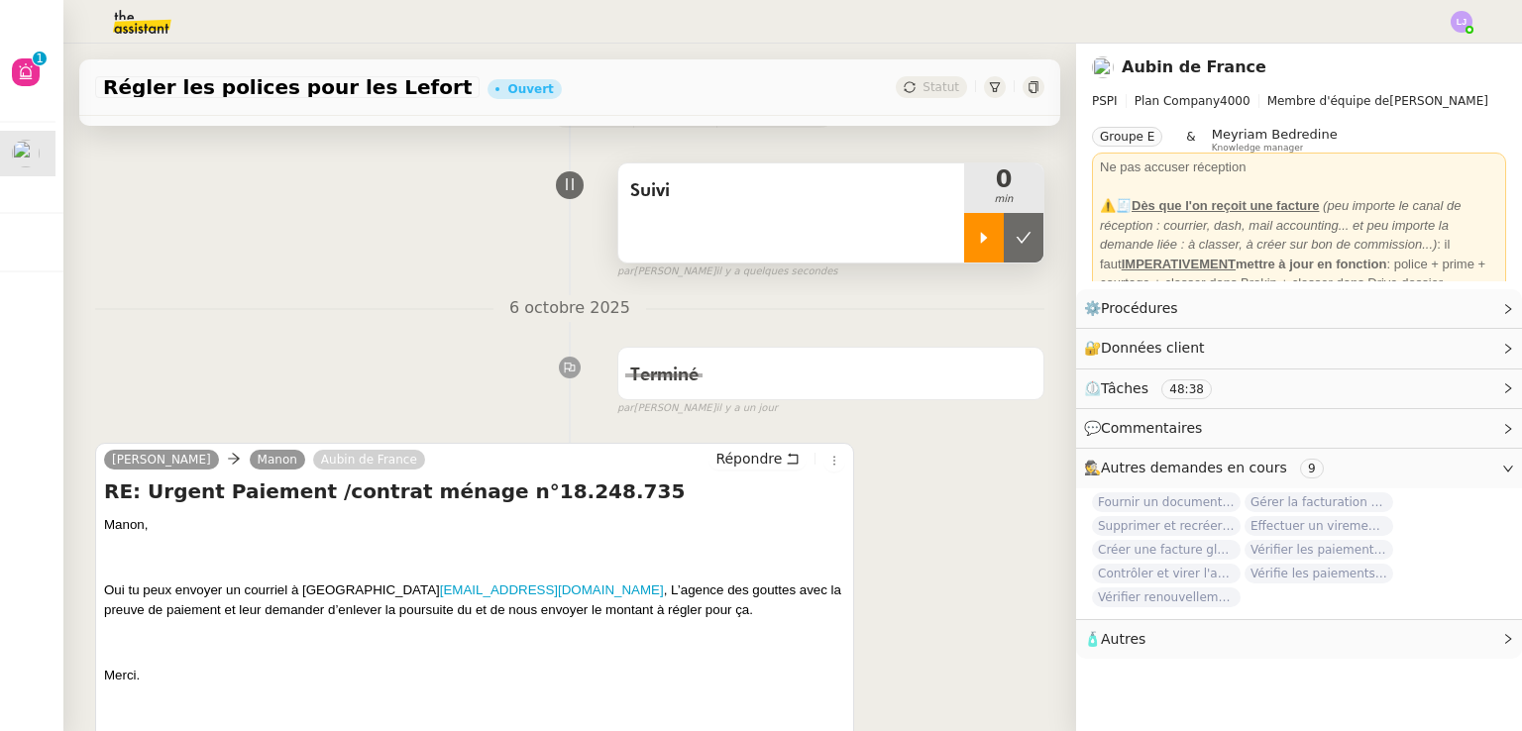
click at [976, 243] on icon at bounding box center [984, 238] width 16 height 16
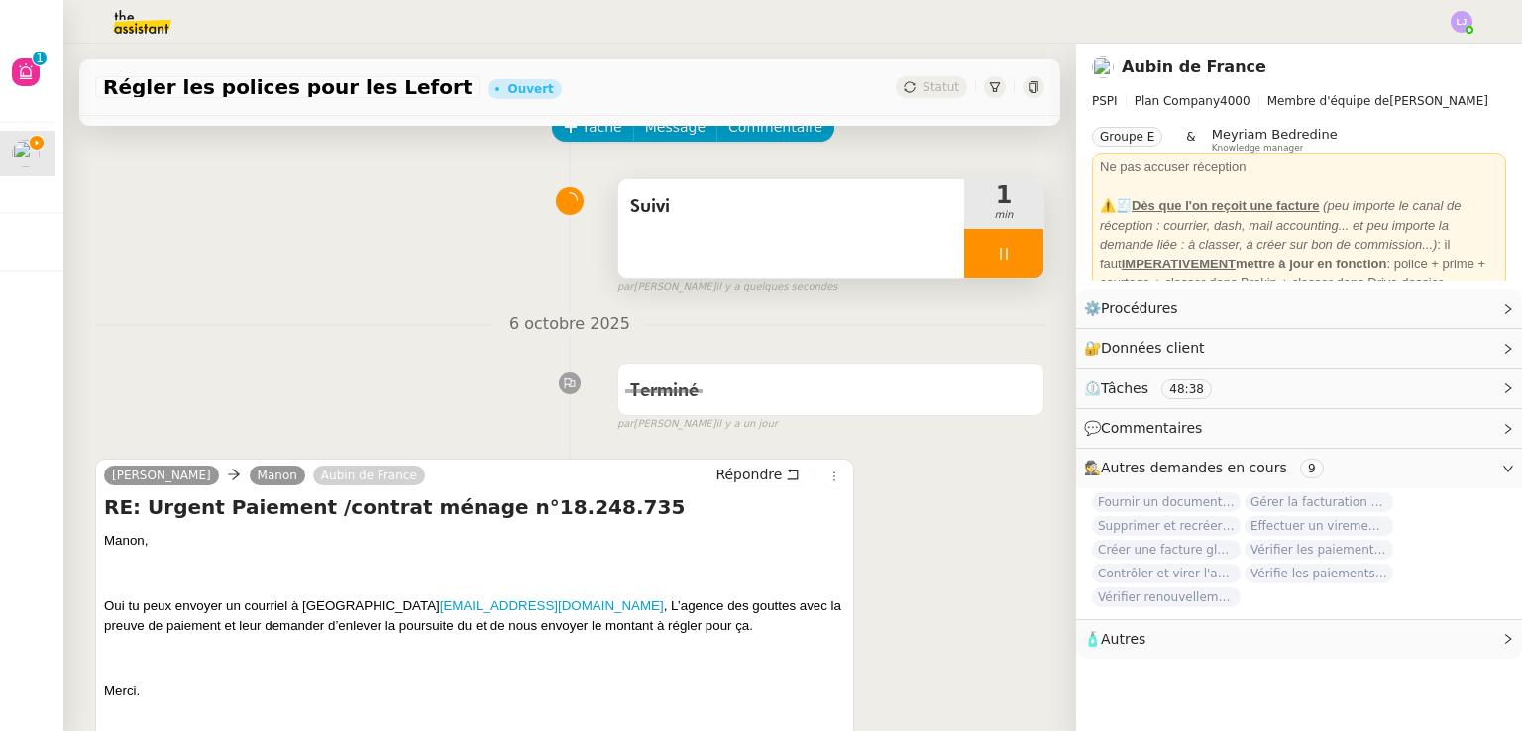
scroll to position [105, 0]
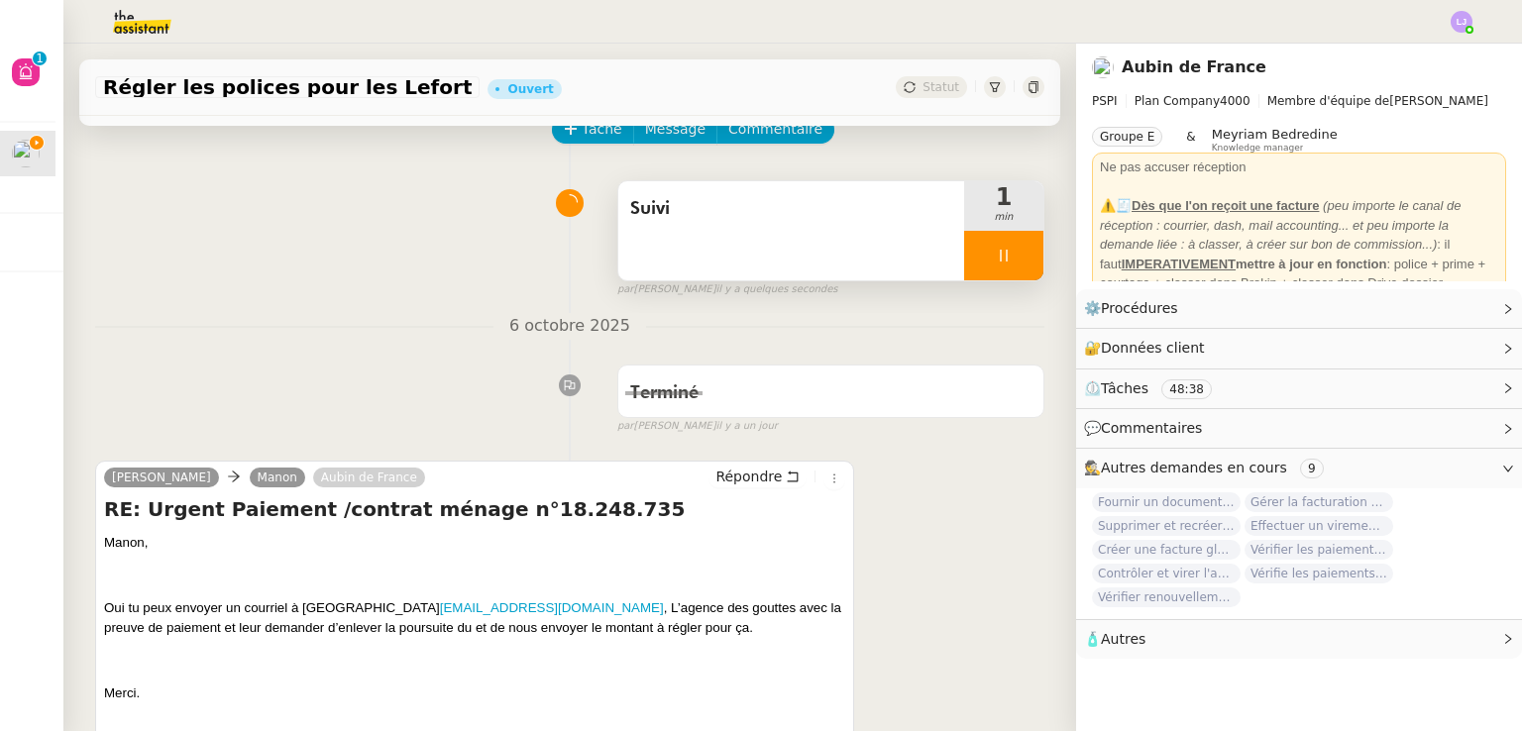
click at [896, 258] on div "Suivi" at bounding box center [791, 230] width 346 height 99
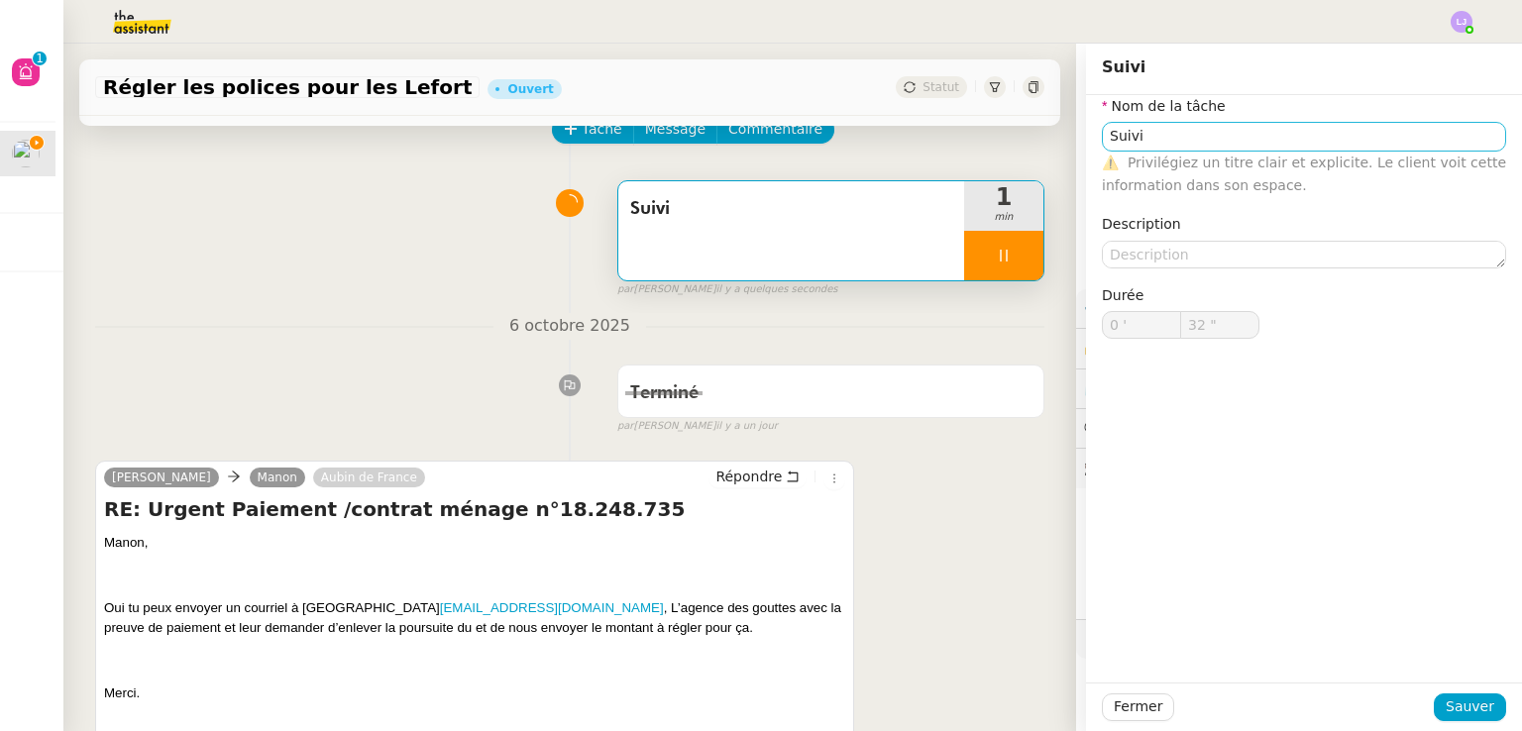
type input "33 ""
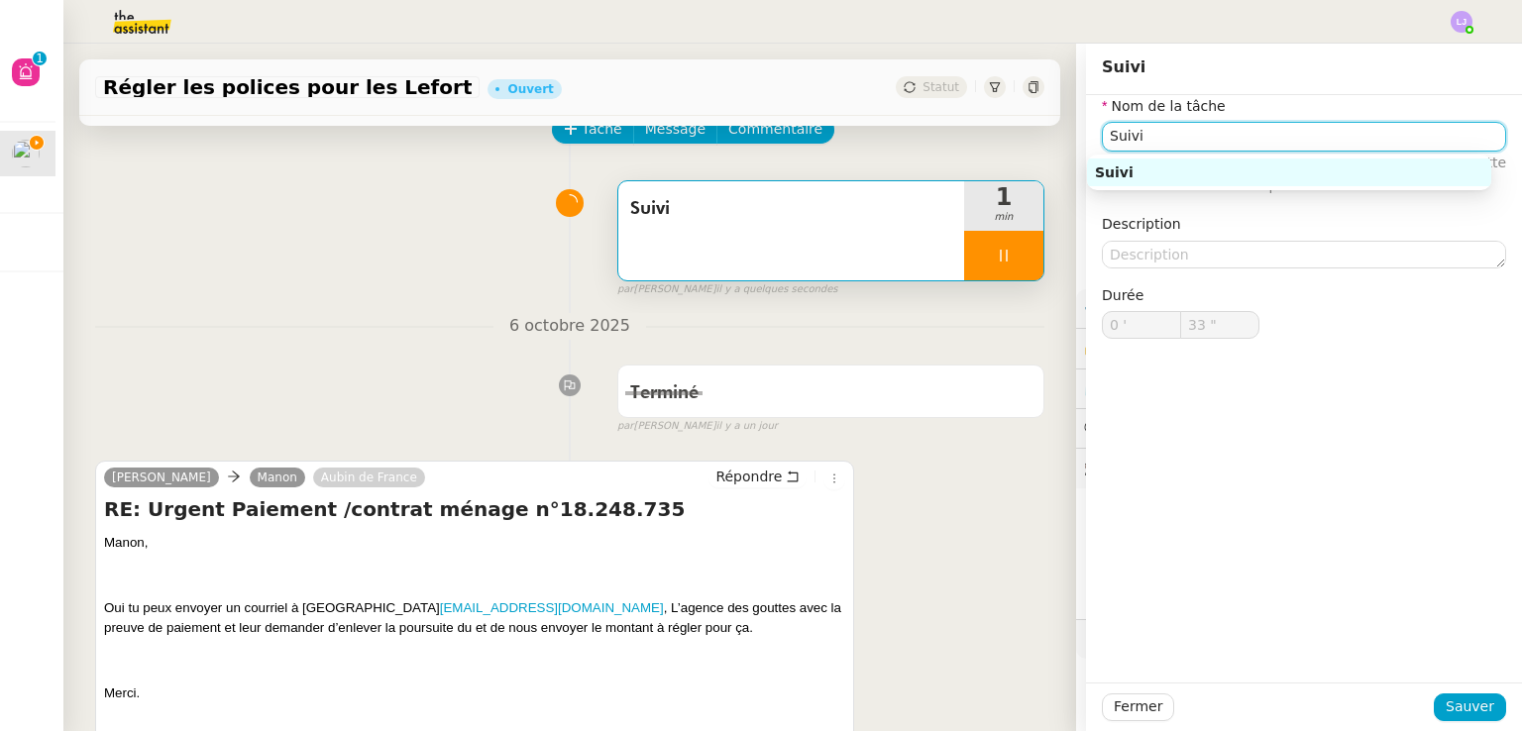
click at [1263, 138] on input "Suivi" at bounding box center [1304, 136] width 404 height 29
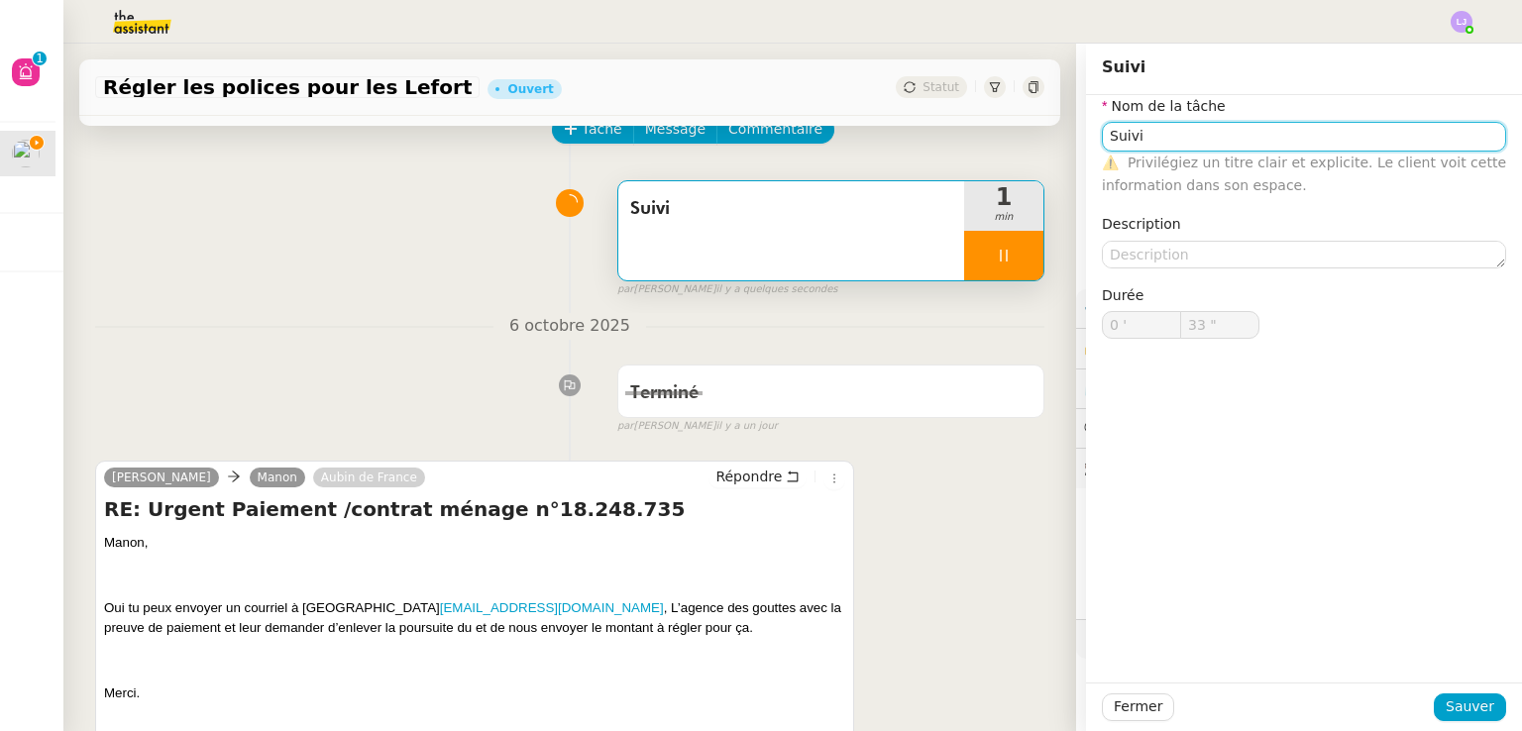
type input "T"
click at [1263, 138] on input "T" at bounding box center [1304, 136] width 404 height 29
type input "34 ""
type input "Transm"
type input "35 ""
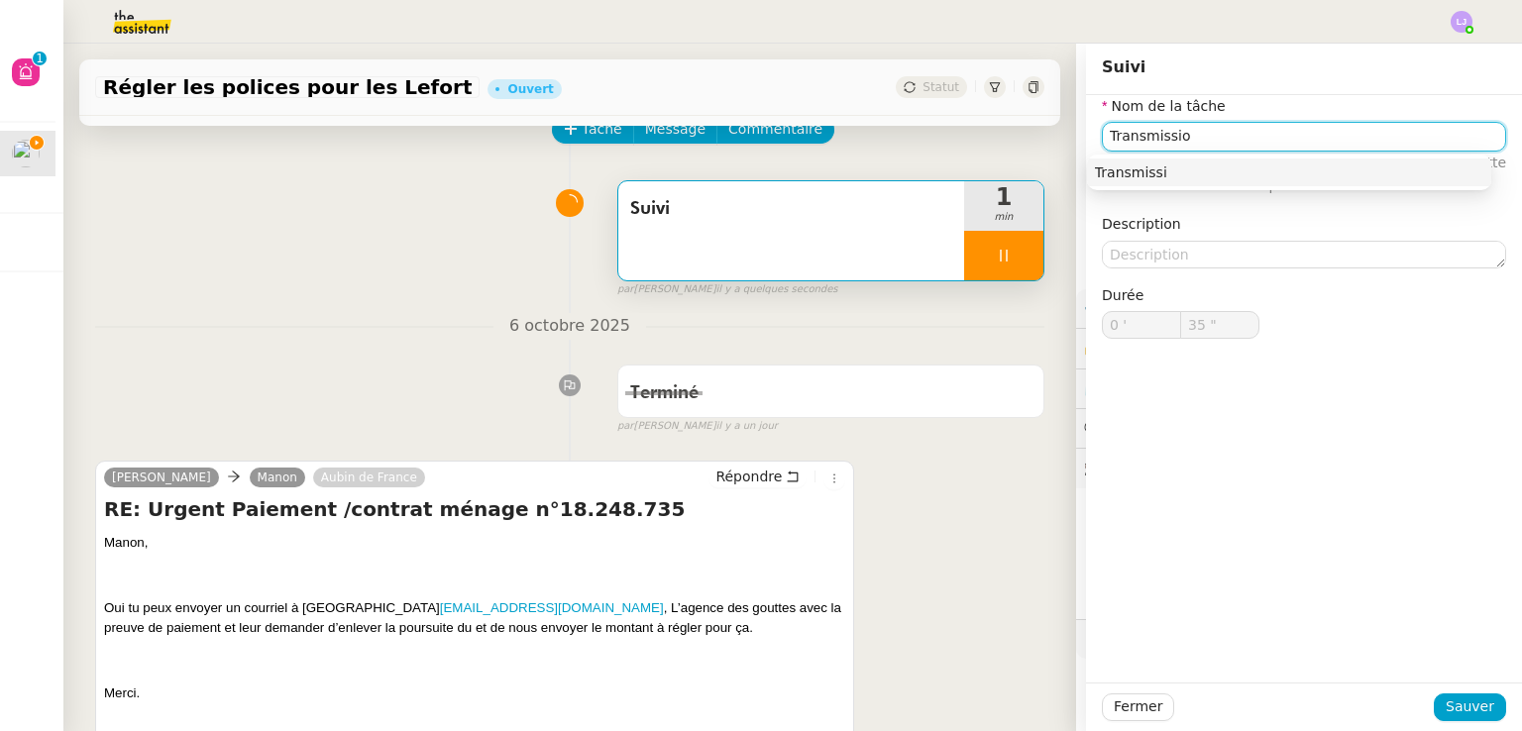
type input "Transmission"
type input "37 ""
type input "Transmission"
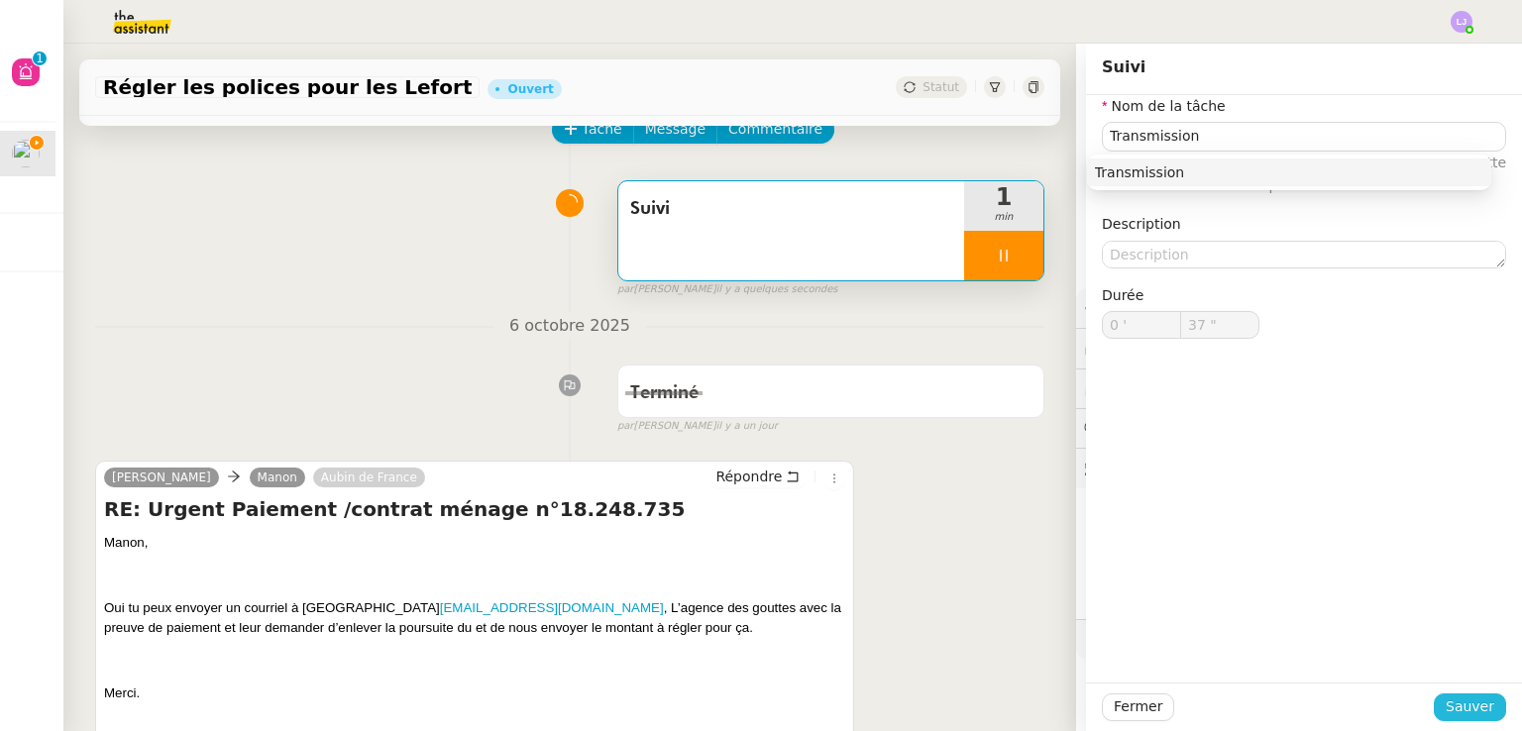
click at [1481, 701] on button "Sauver" at bounding box center [1470, 708] width 72 height 28
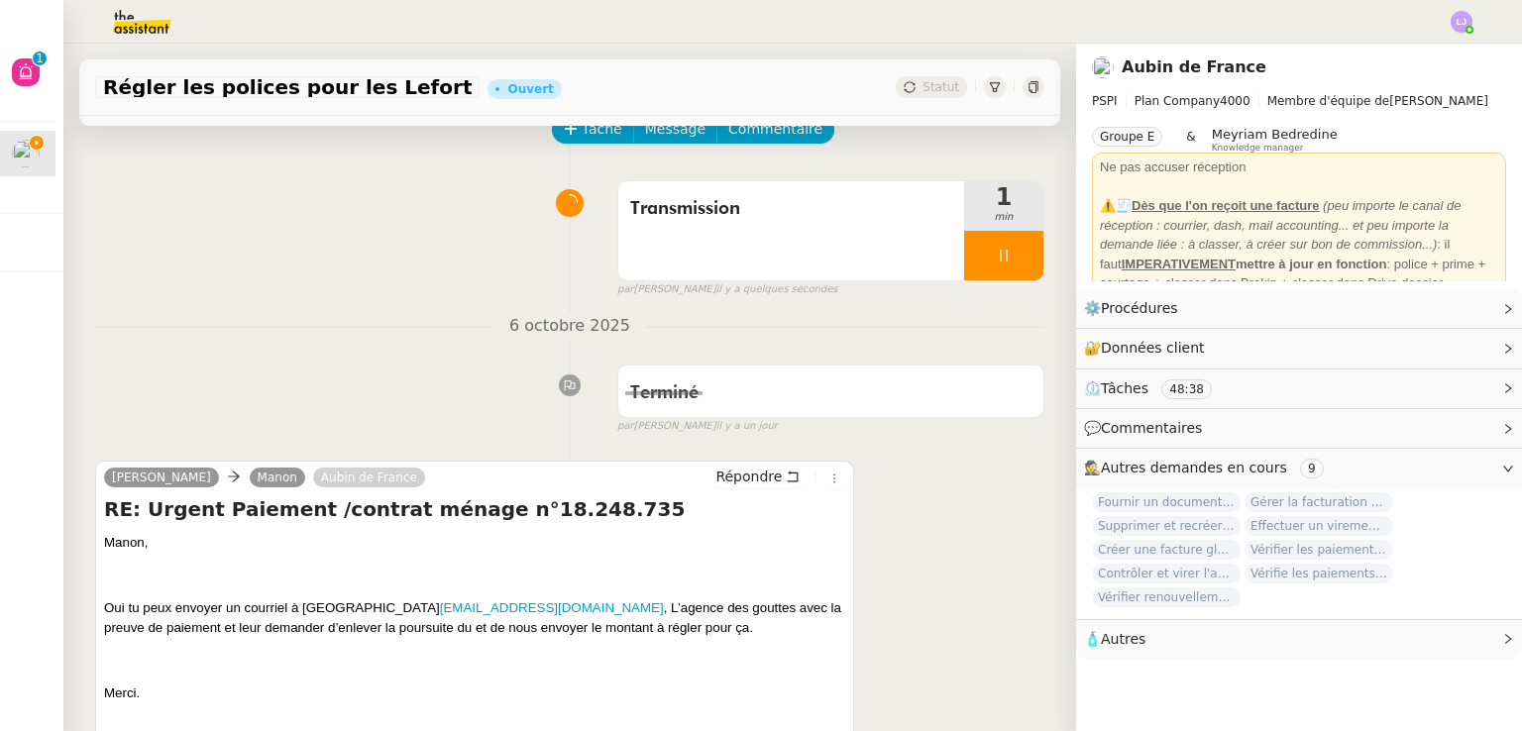
click at [1016, 252] on div at bounding box center [1003, 256] width 79 height 50
click at [1016, 252] on button at bounding box center [1024, 256] width 40 height 50
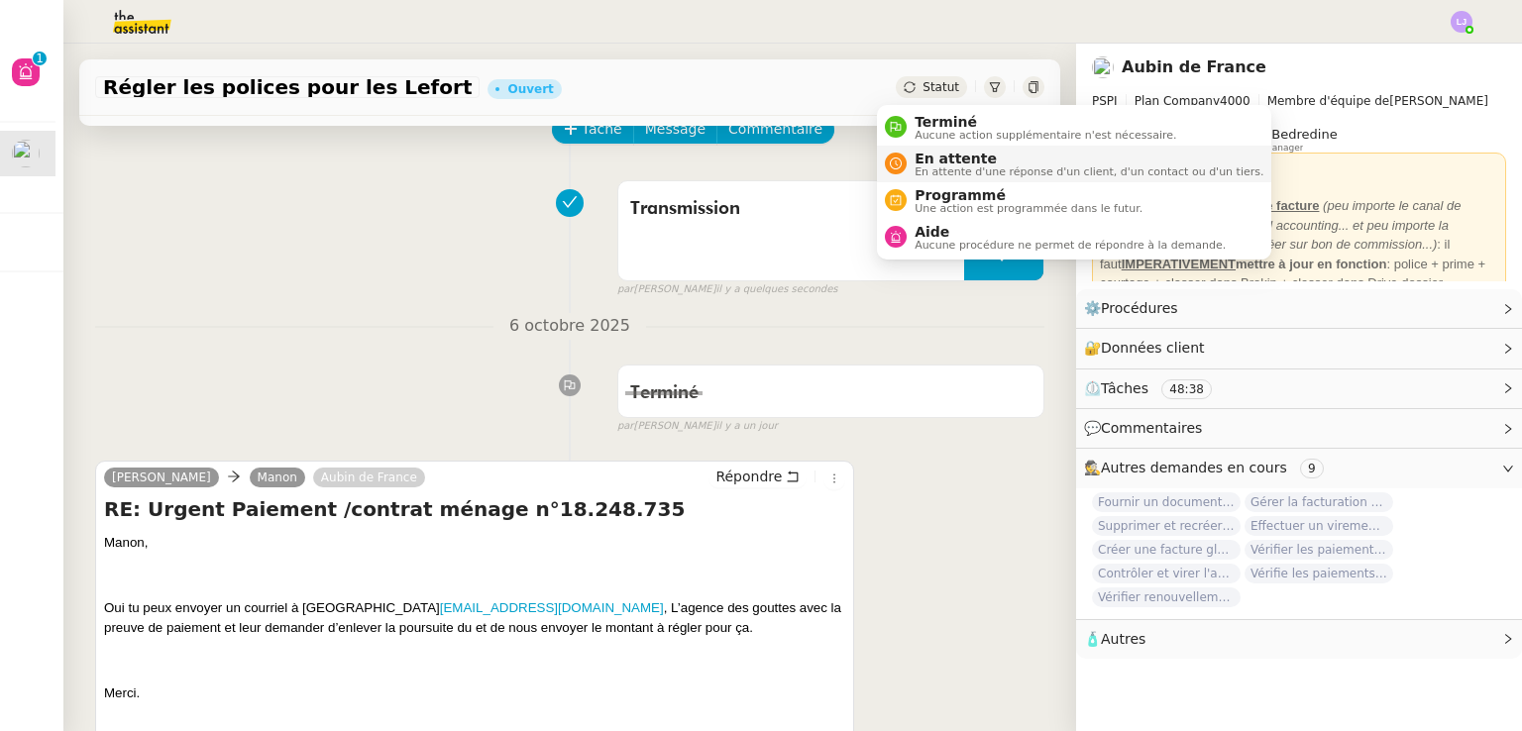
click at [939, 166] on span "En attente d'une réponse d'un client, d'un contact ou d'un tiers." at bounding box center [1089, 171] width 349 height 11
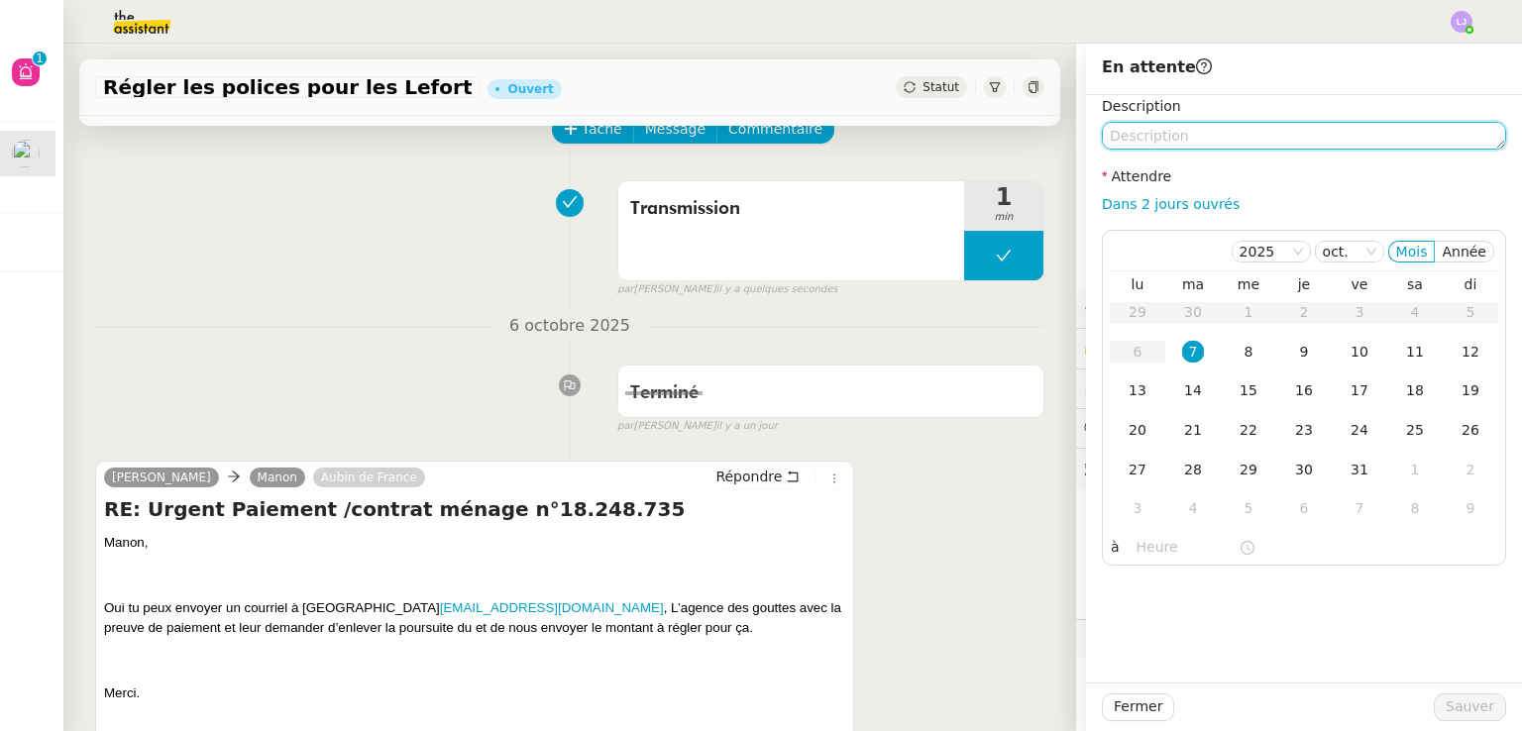
click at [1195, 139] on textarea at bounding box center [1304, 136] width 404 height 28
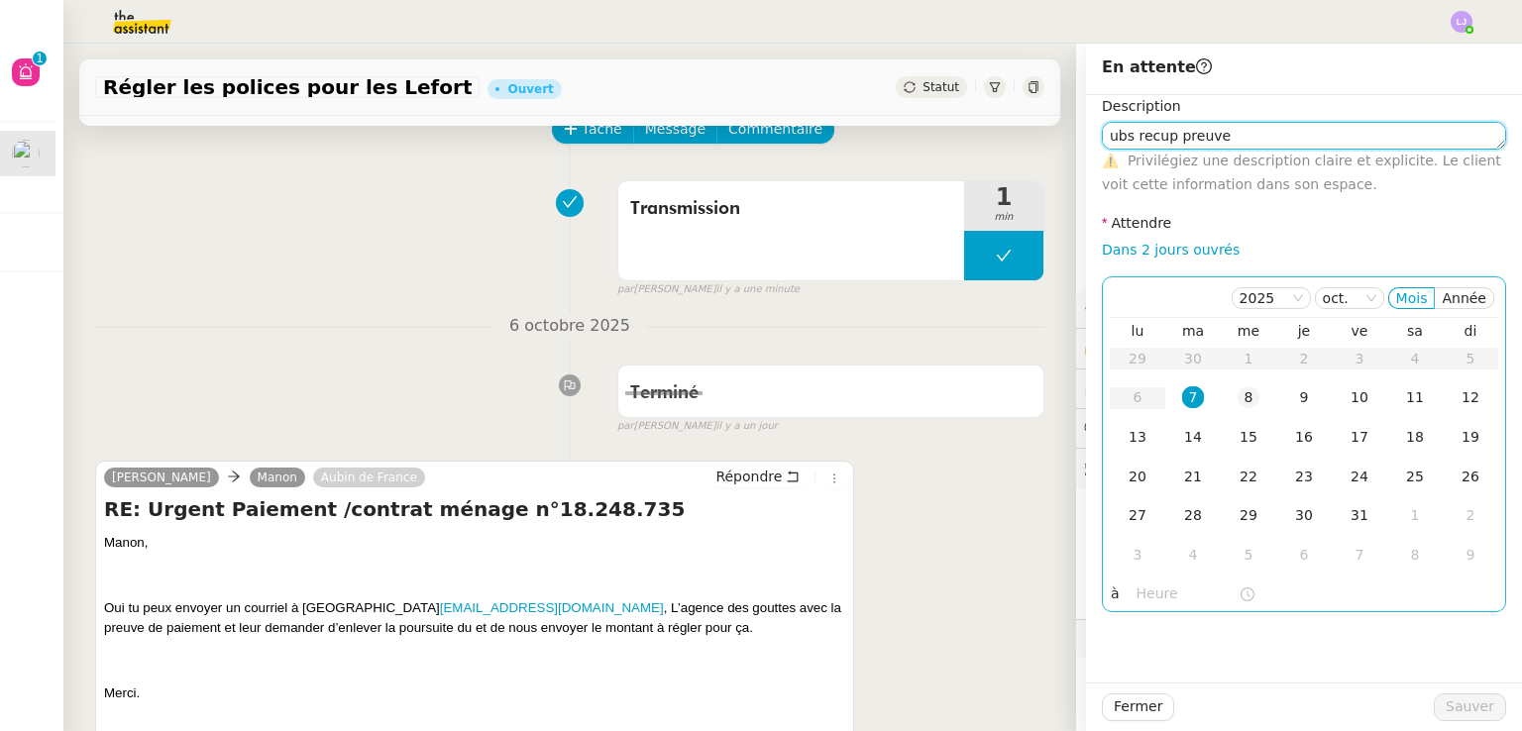
type textarea "ubs recup preuve"
click at [1238, 401] on div "8" at bounding box center [1249, 397] width 22 height 22
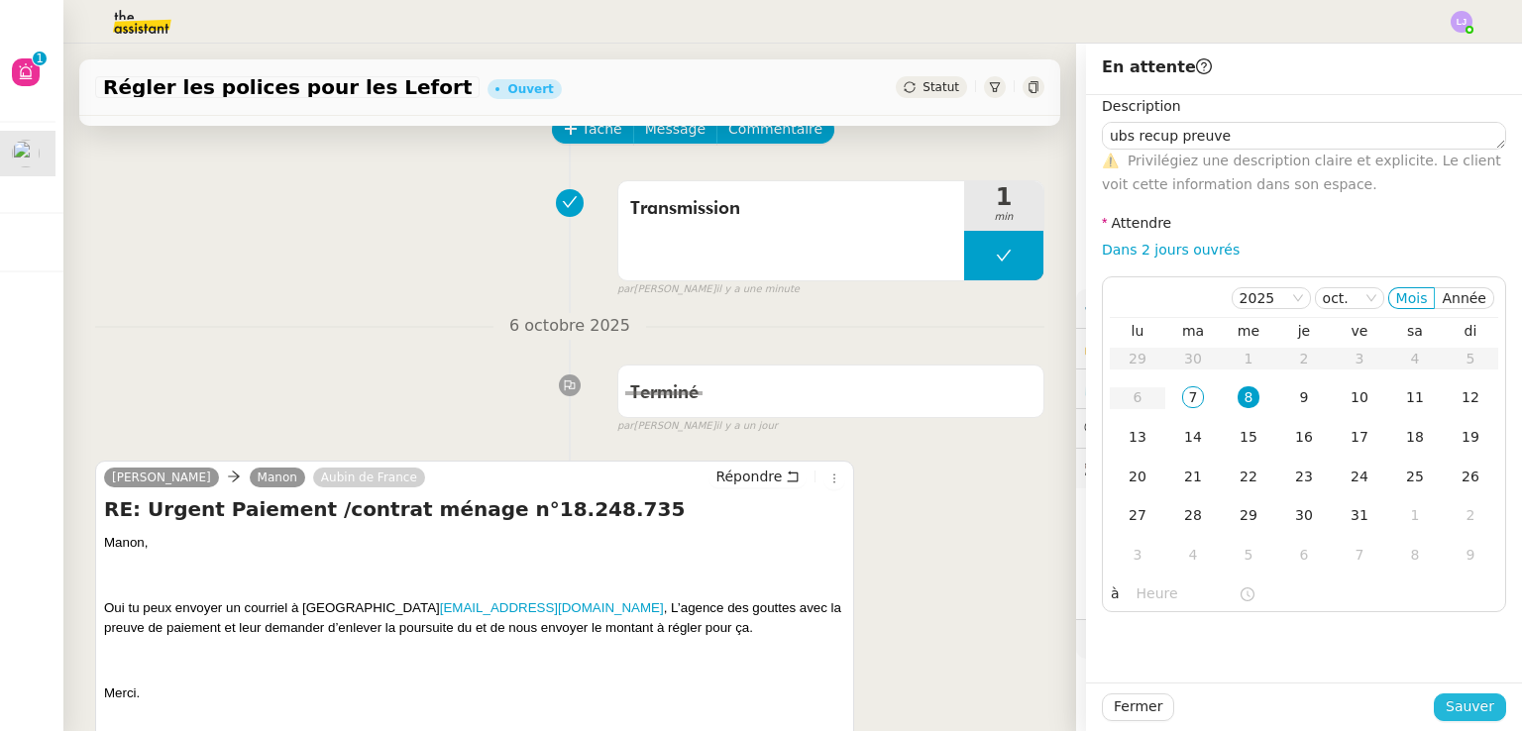
click at [1459, 694] on button "Sauver" at bounding box center [1470, 708] width 72 height 28
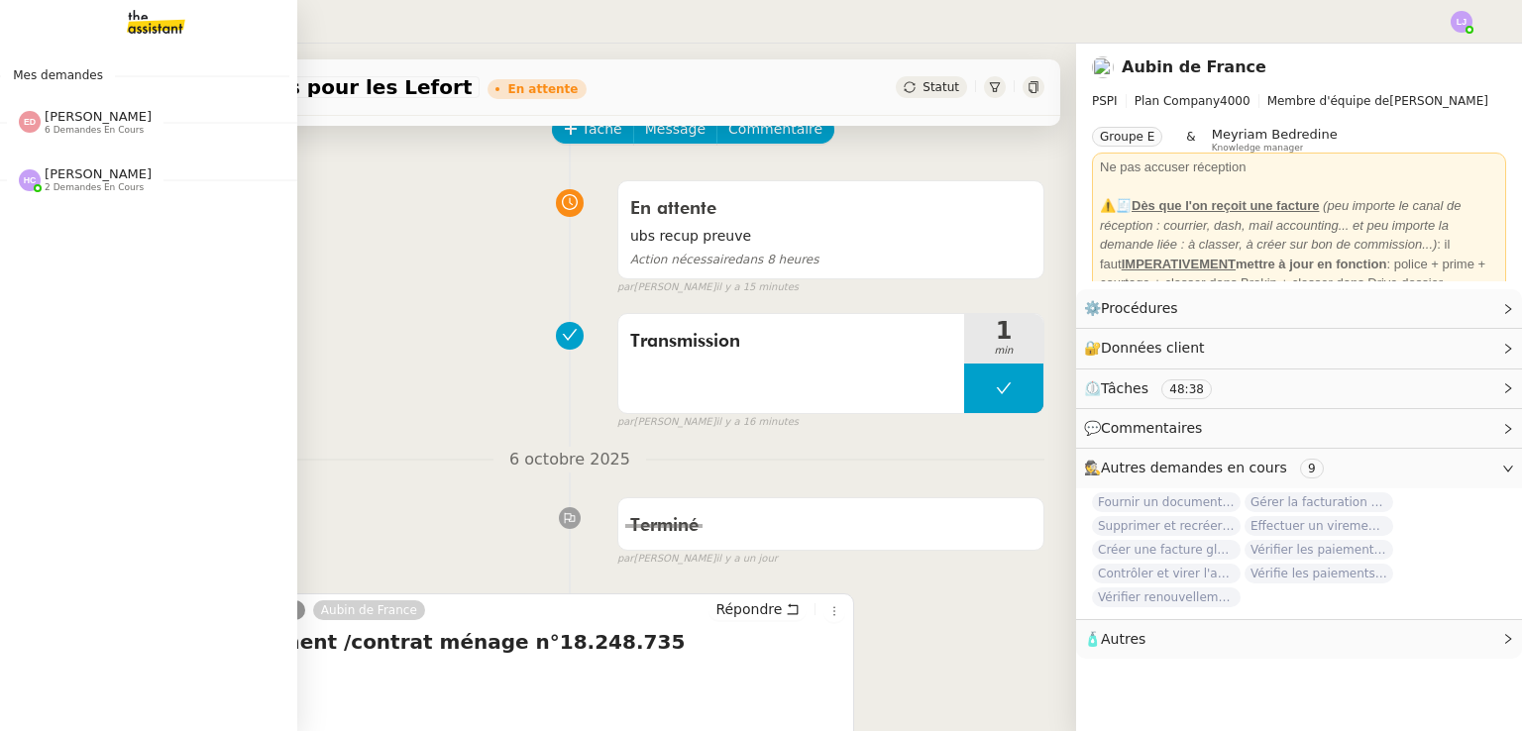
click at [99, 172] on span "[PERSON_NAME]" at bounding box center [98, 173] width 107 height 15
click at [99, 130] on span "6 demandes en cours" at bounding box center [94, 130] width 99 height 11
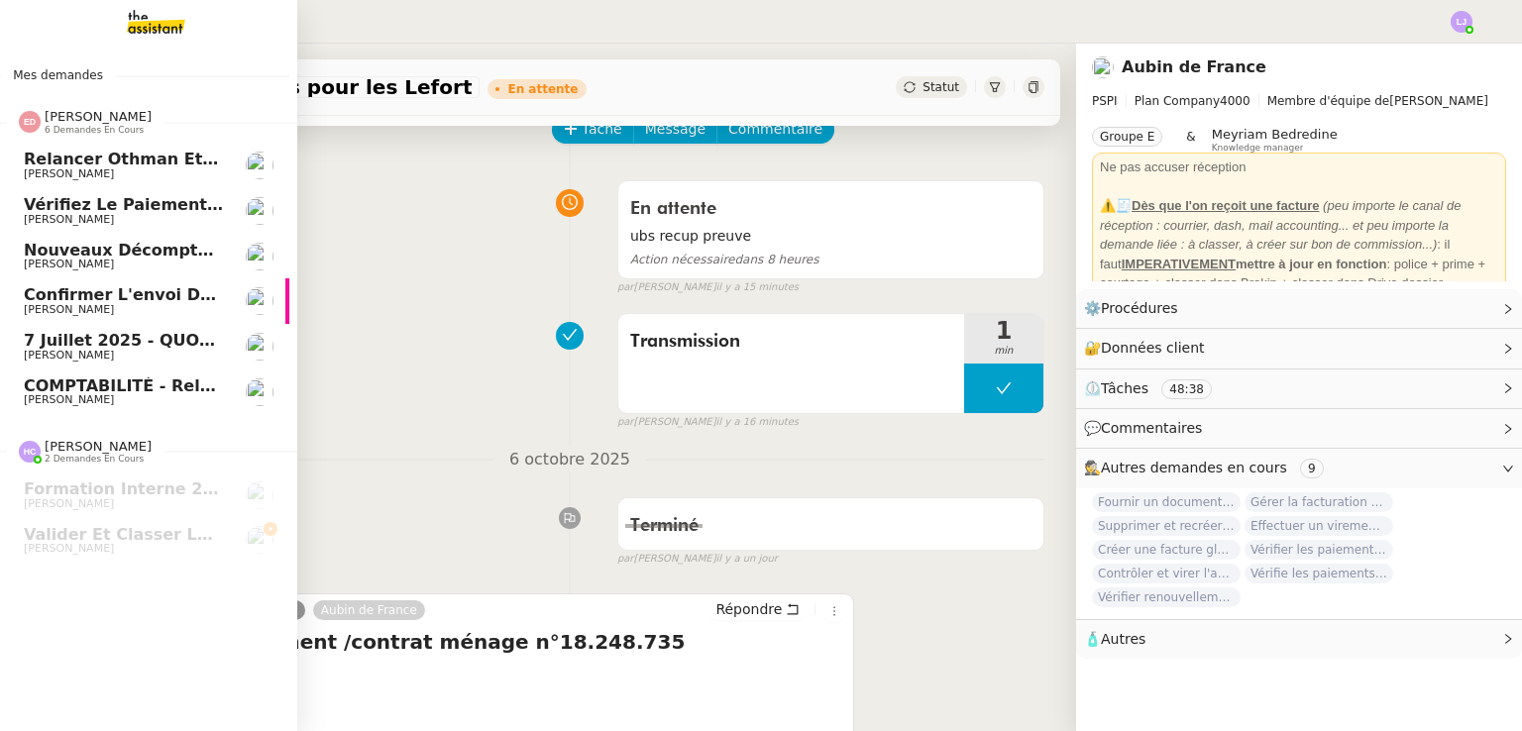
click at [185, 394] on span "[PERSON_NAME]" at bounding box center [124, 400] width 200 height 12
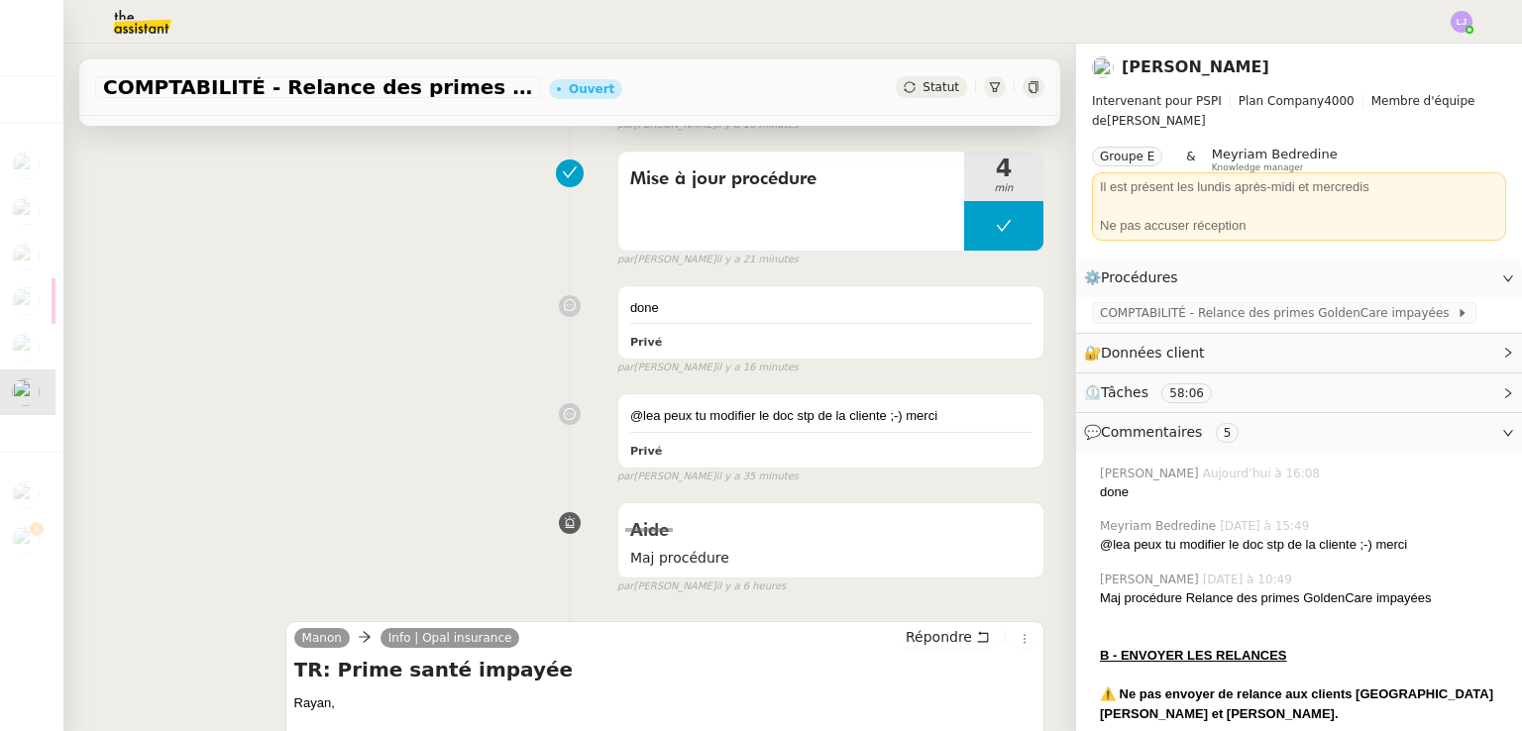
scroll to position [398, 0]
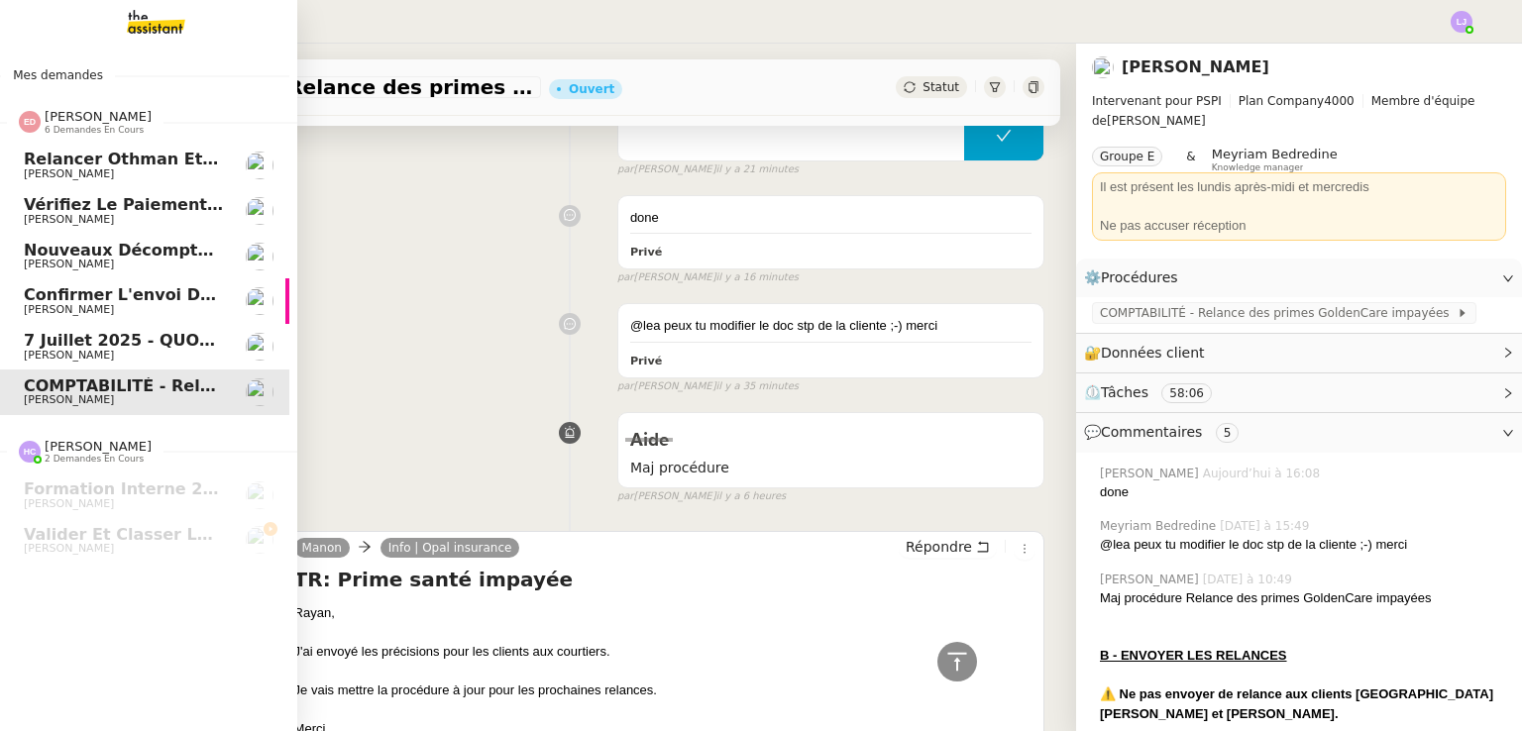
click at [233, 339] on link "[DATE] - QUOTIDIEN Gestion boite mail Accounting [PERSON_NAME]" at bounding box center [140, 347] width 297 height 46
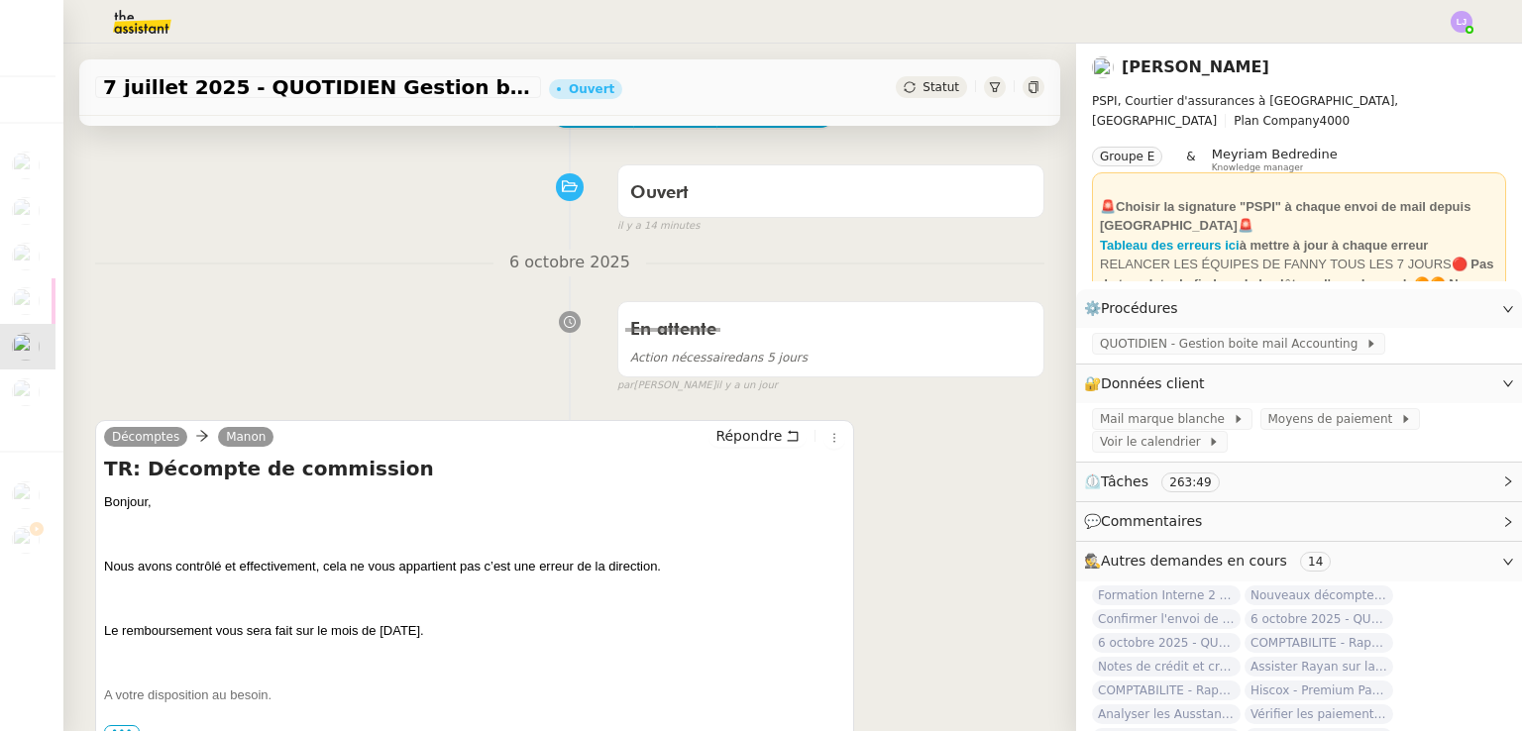
scroll to position [119, 0]
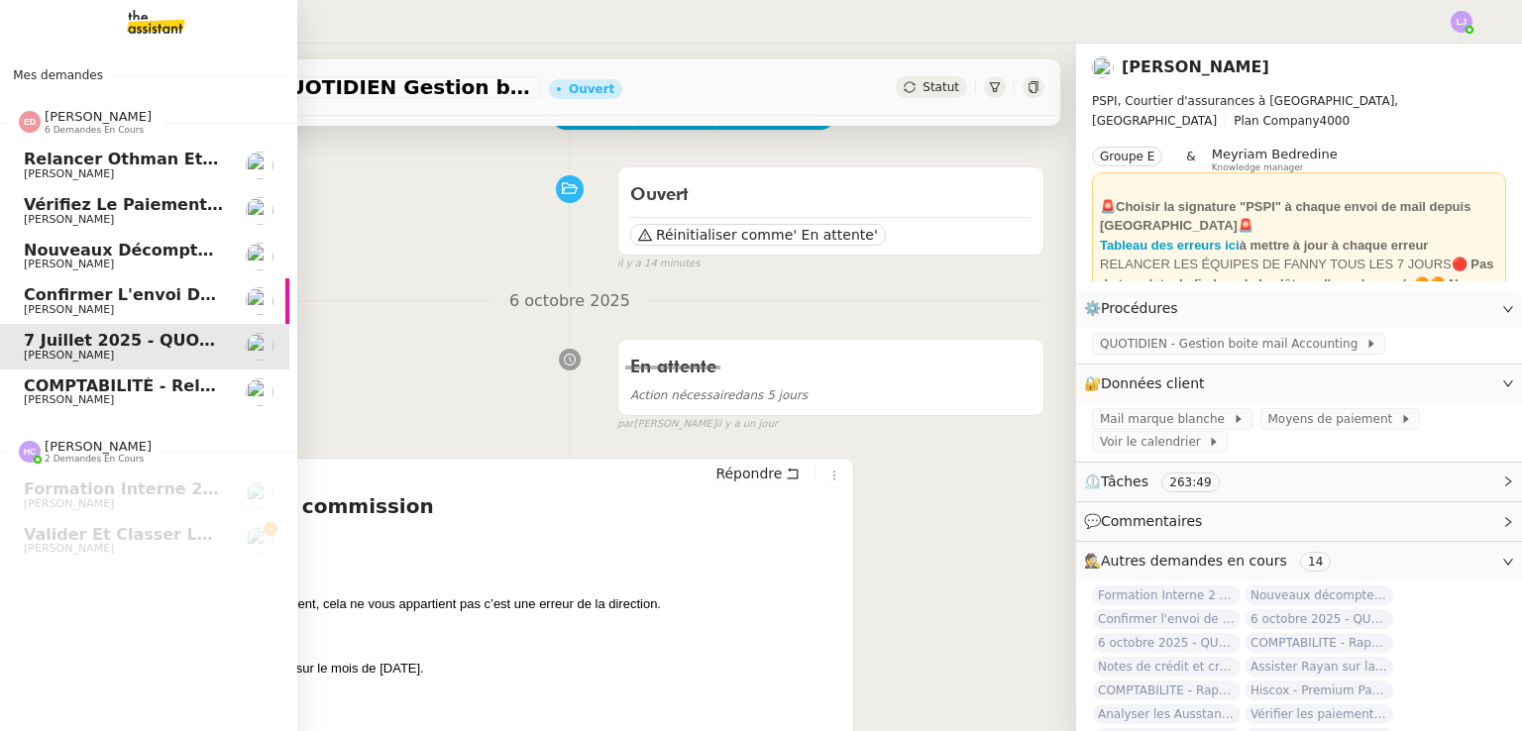
click at [40, 294] on span "Confirmer l'envoi de l'instruction de versement" at bounding box center [242, 294] width 436 height 19
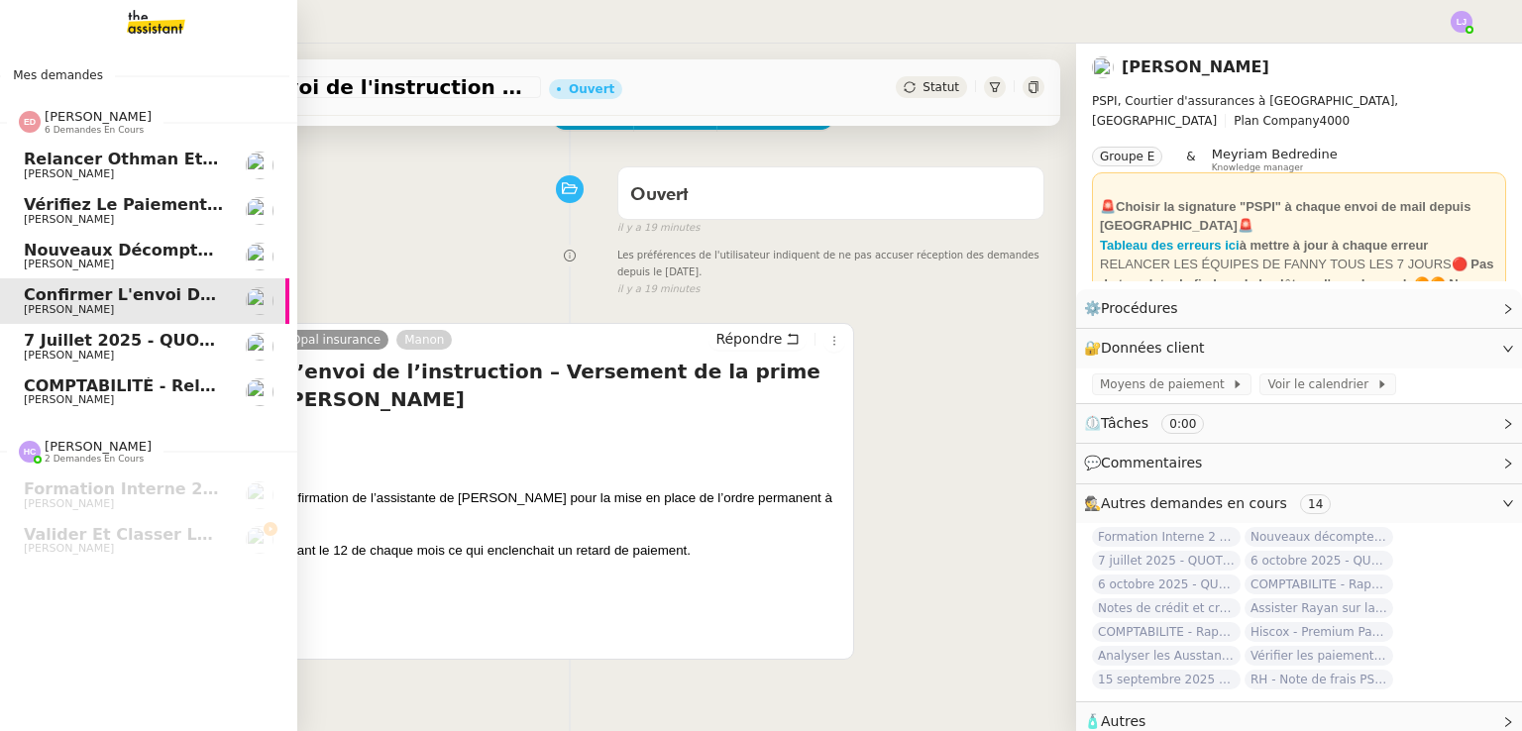
click at [185, 182] on link "Relancer [PERSON_NAME] et [PERSON_NAME]" at bounding box center [140, 166] width 297 height 46
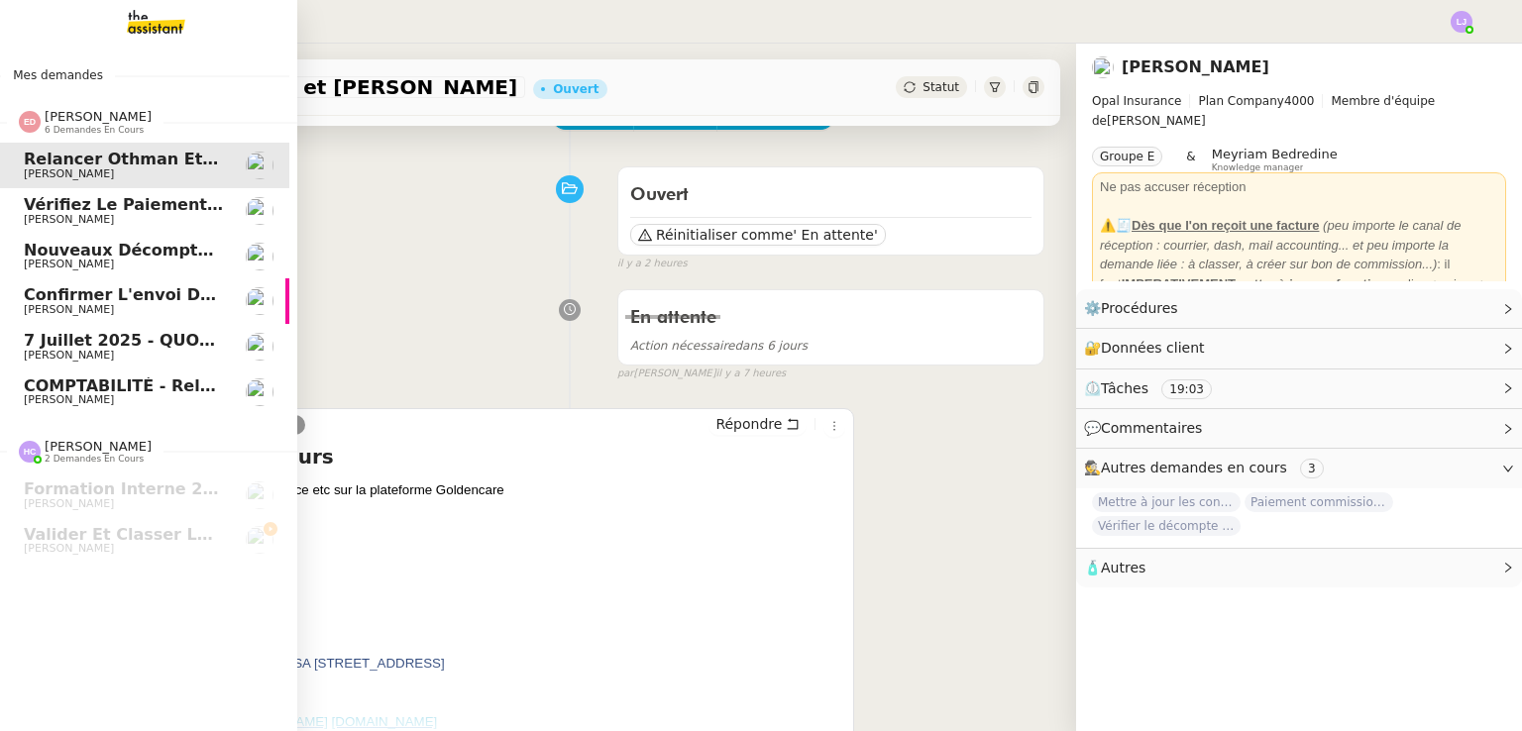
click at [209, 210] on span "Vérifiez le paiement du client" at bounding box center [159, 204] width 271 height 19
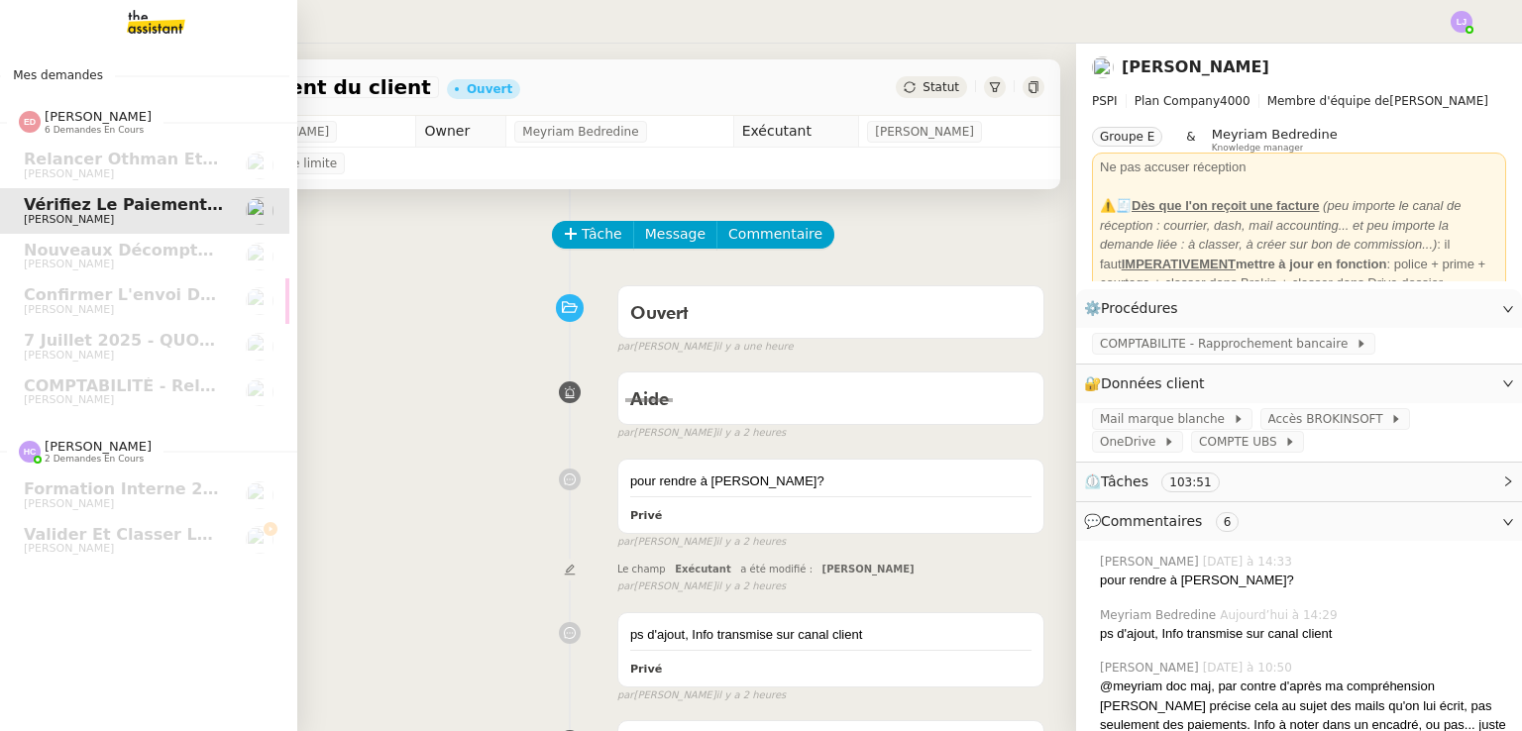
click at [157, 45] on div "Mes demandes [PERSON_NAME] 6 demandes en cours Relancer Othman et [PERSON_NAME]…" at bounding box center [148, 388] width 297 height 688
click at [159, 23] on img at bounding box center [140, 22] width 154 height 44
